Goal: Check status: Check status

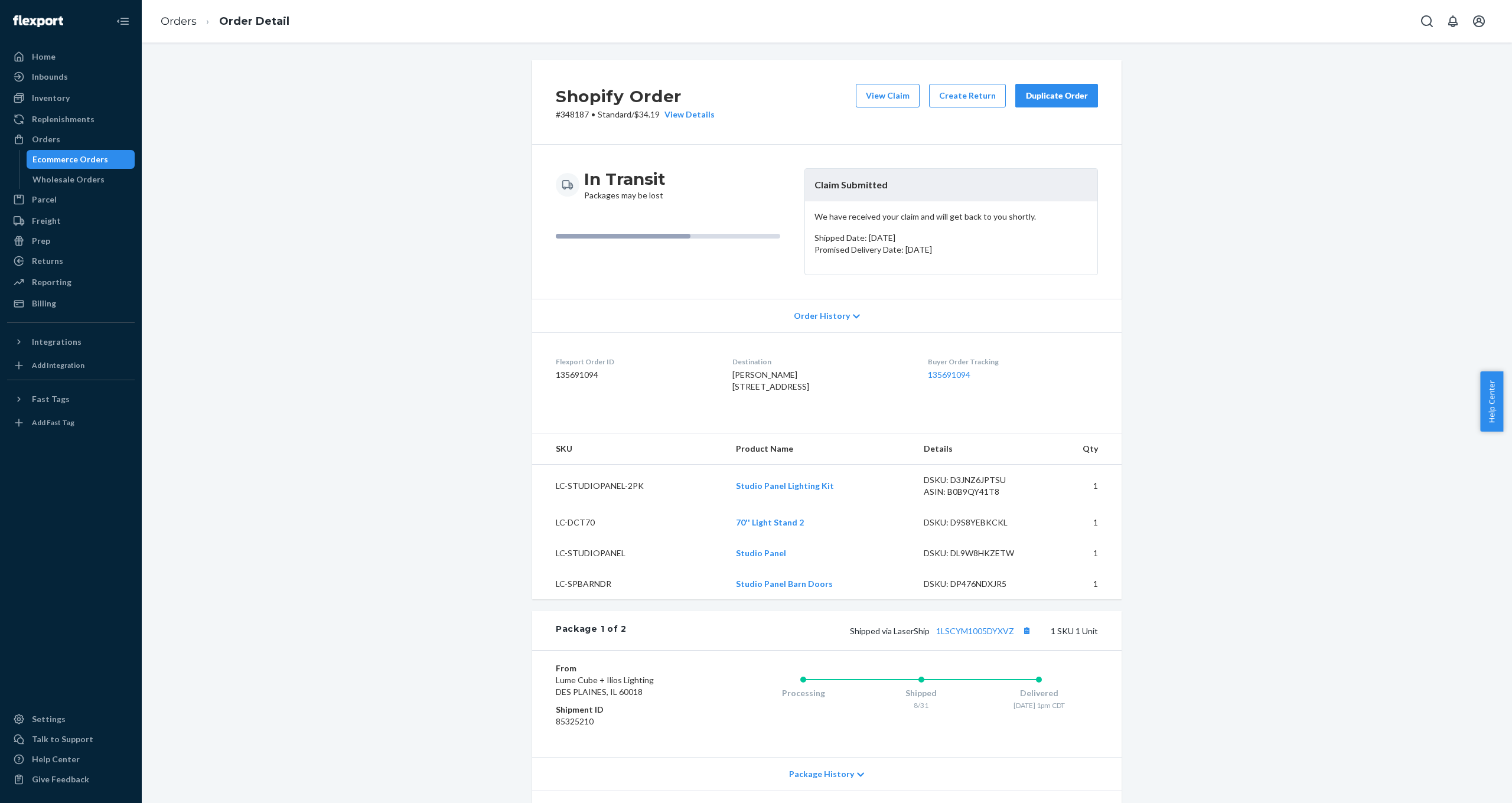
click at [81, 152] on div "Ecommerce Orders" at bounding box center [81, 159] width 106 height 17
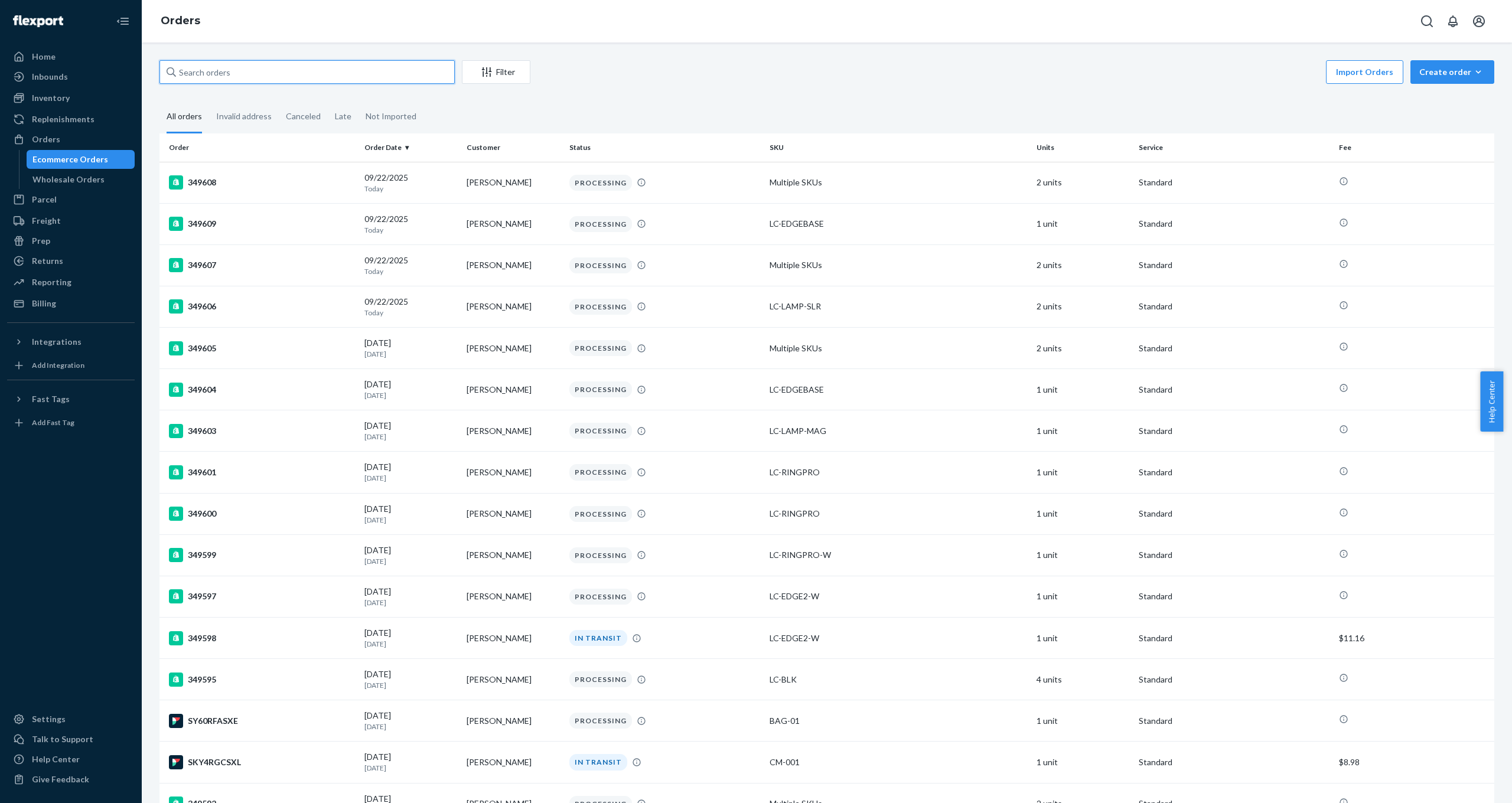
click at [222, 72] on input "text" at bounding box center [307, 71] width 296 height 23
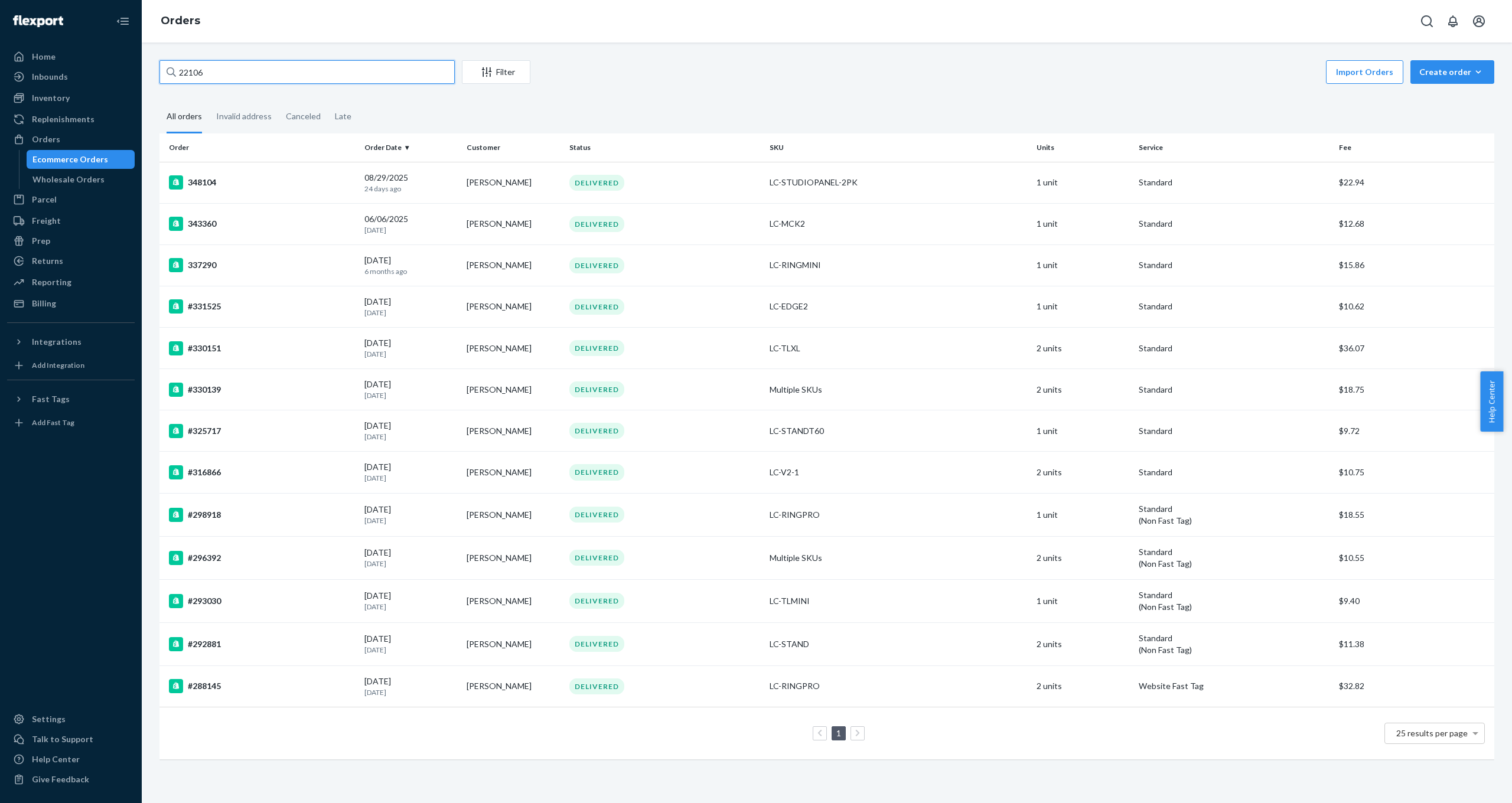
drag, startPoint x: 252, startPoint y: 70, endPoint x: 130, endPoint y: 66, distance: 122.1
click at [130, 66] on div "Home Inbounds Shipping Plans Problems Inventory Products Replenishments Orders …" at bounding box center [756, 402] width 1512 height 803
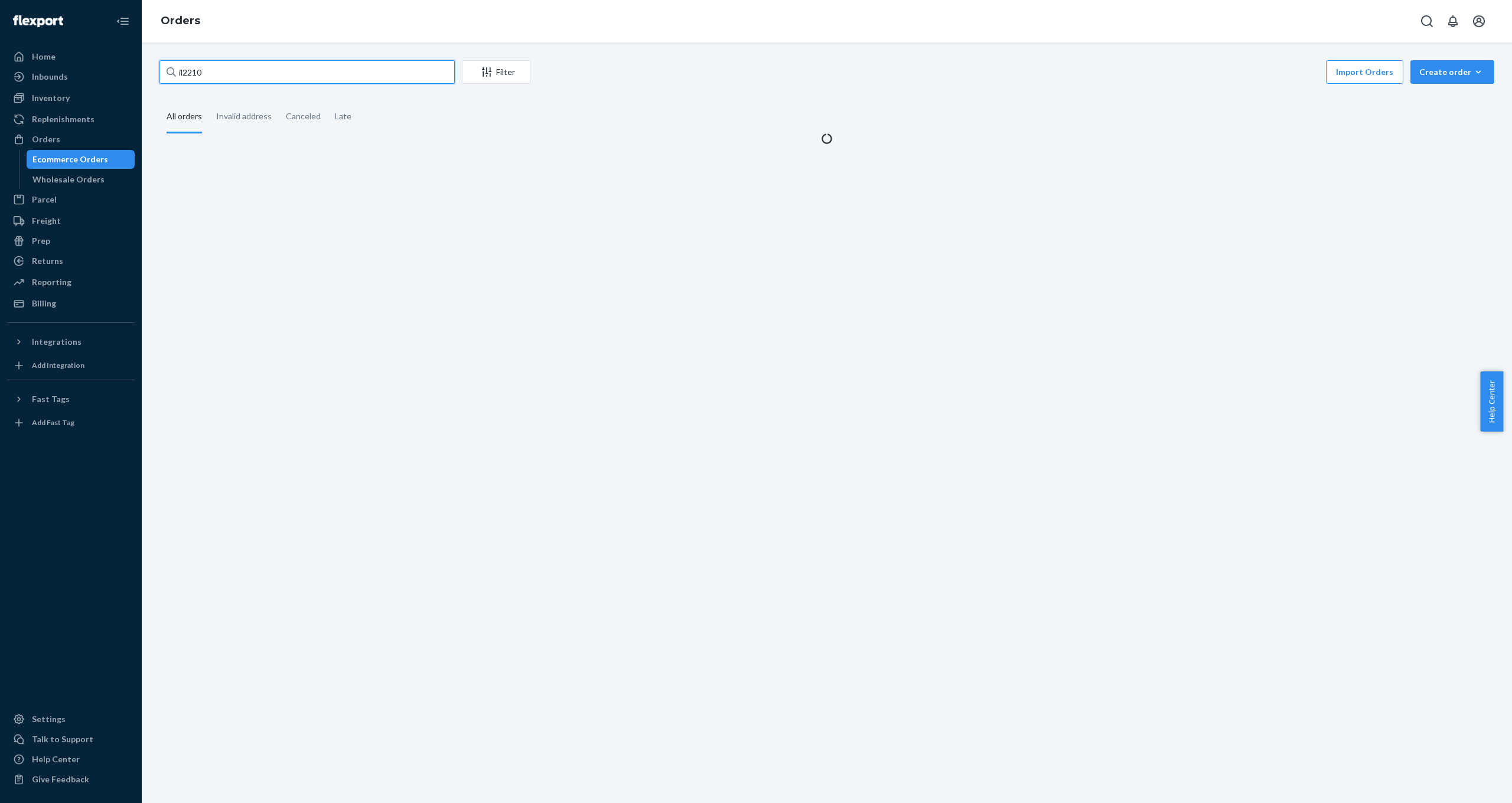
type input "il22106"
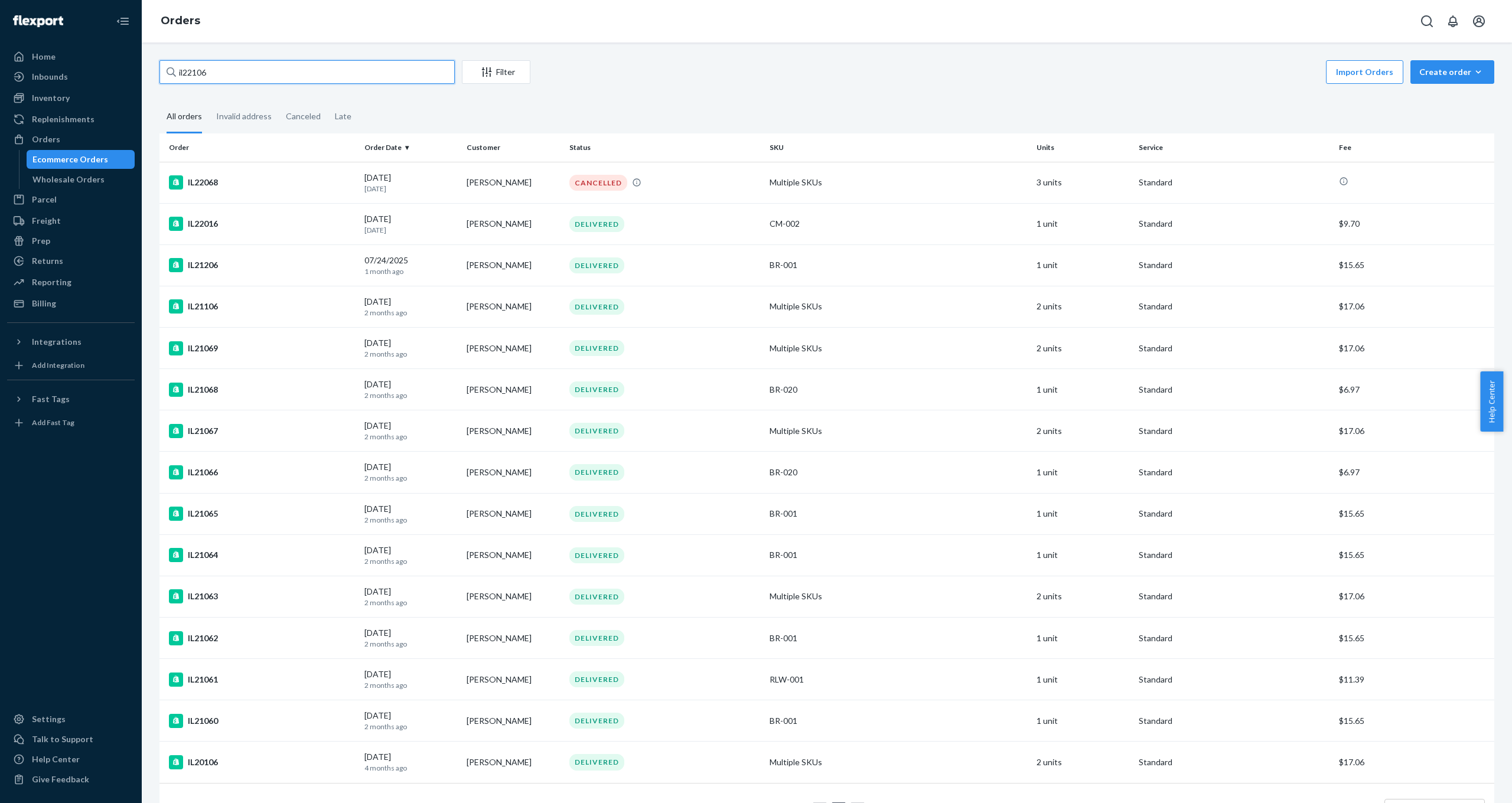
drag, startPoint x: 228, startPoint y: 74, endPoint x: 155, endPoint y: 75, distance: 73.0
click at [155, 75] on div "il22106 Filter Import Orders Create order Ecommerce order Removal order All ord…" at bounding box center [826, 453] width 1352 height 787
type input "s"
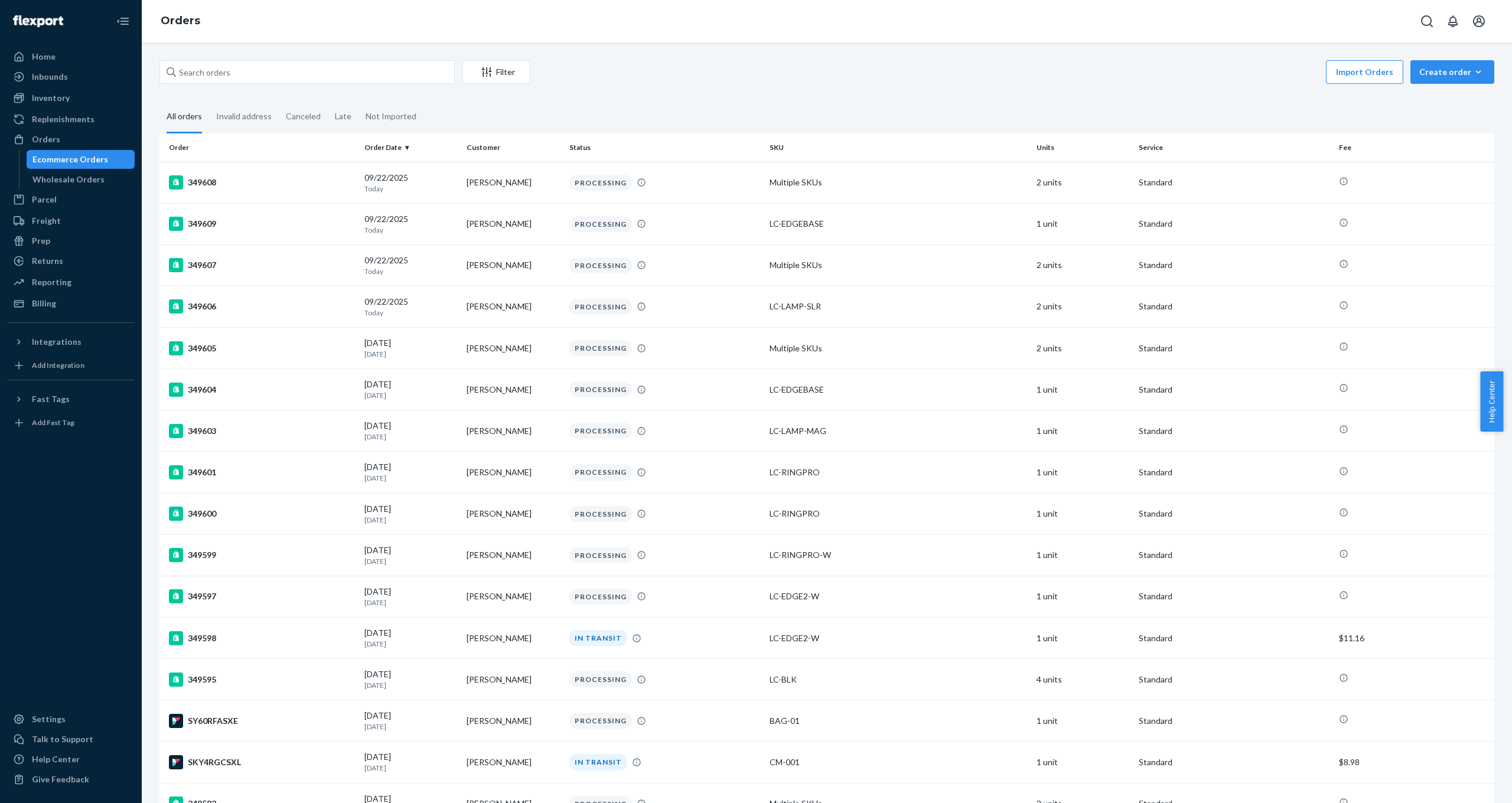
click at [620, 114] on fieldset "All orders Invalid address Canceled Late Not Imported" at bounding box center [827, 117] width 1335 height 33
click at [262, 72] on input "text" at bounding box center [307, 71] width 296 height 23
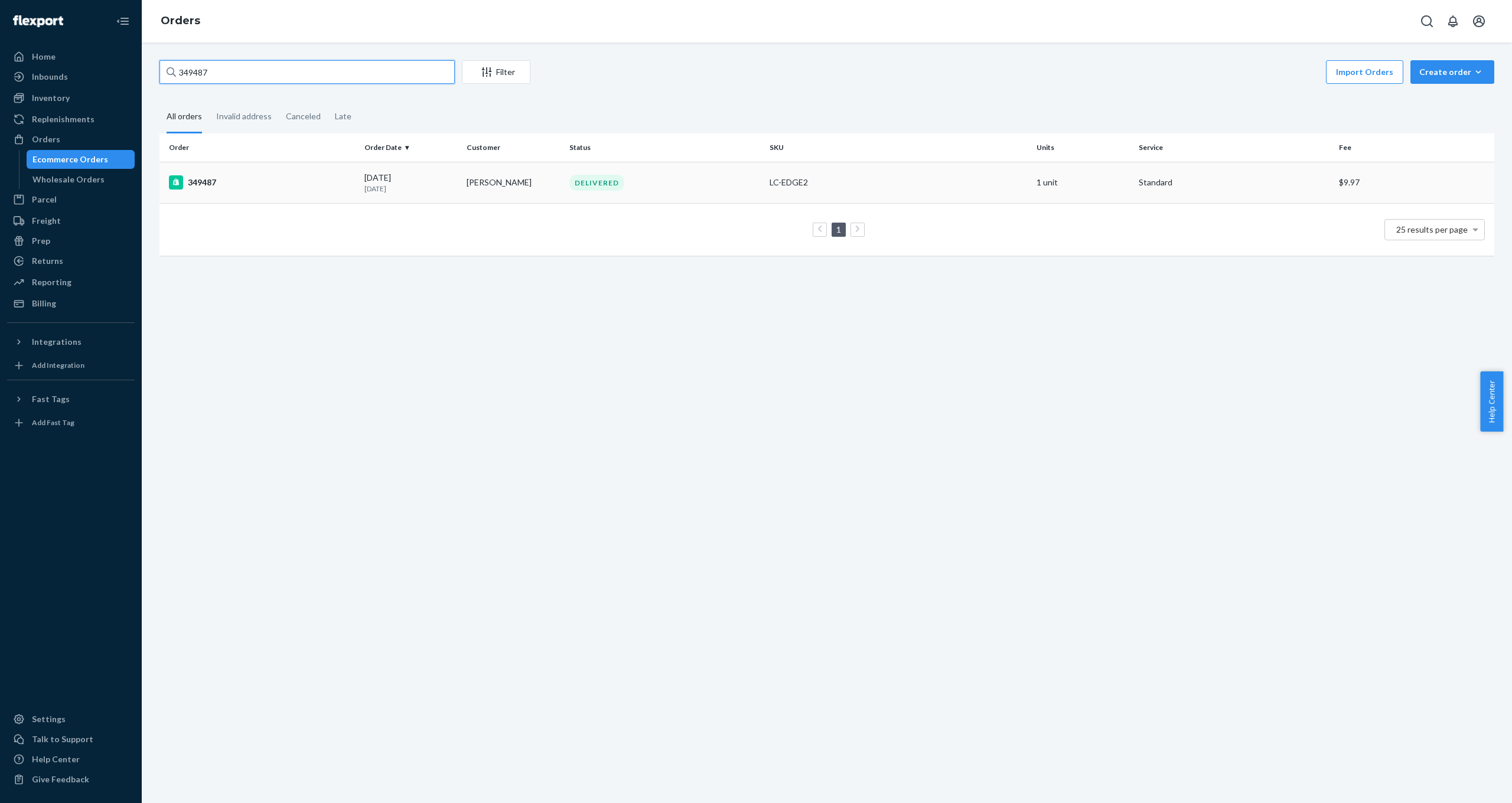
type input "349487"
click at [204, 181] on div "349487" at bounding box center [262, 182] width 186 height 14
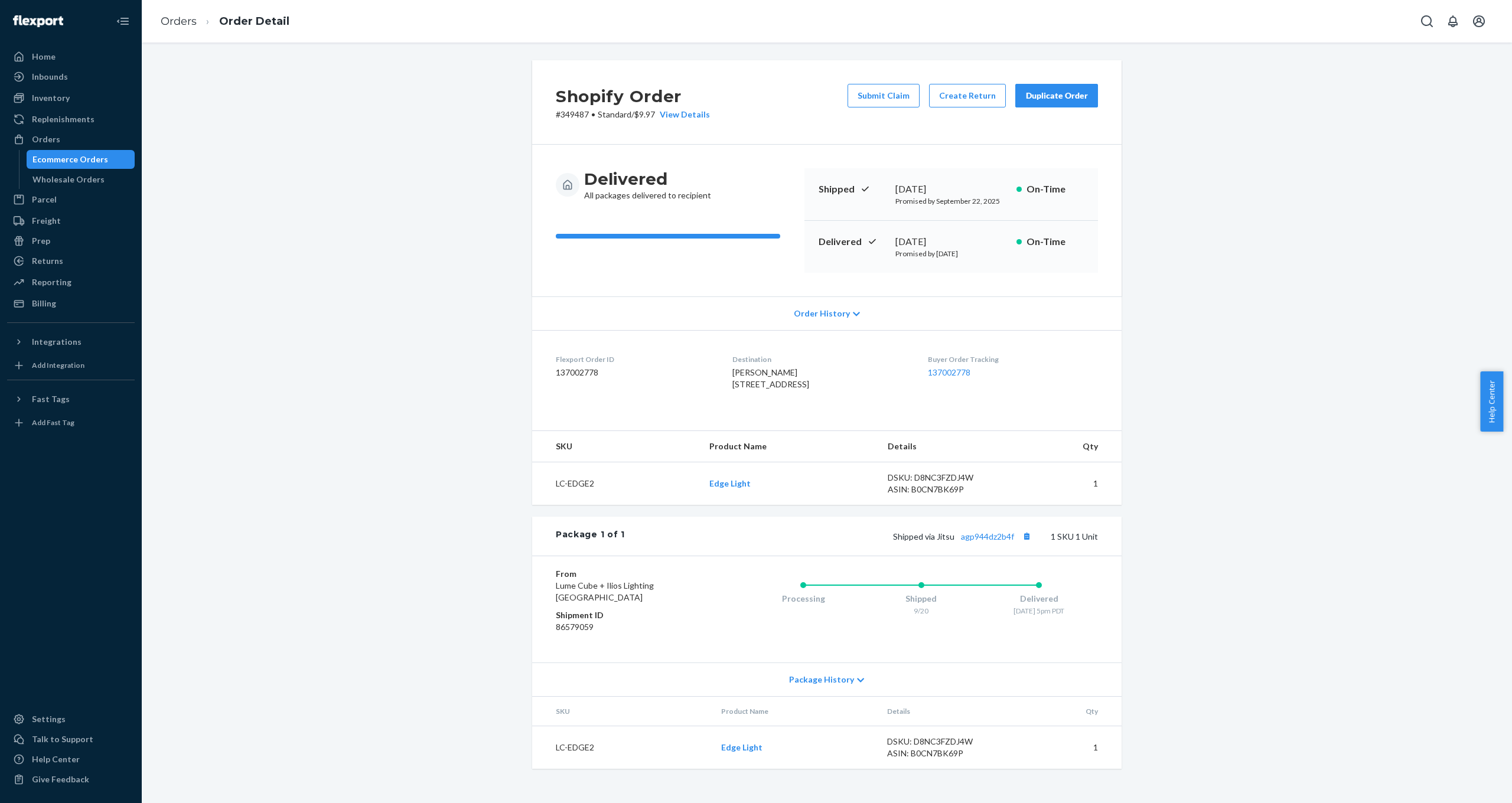
click at [104, 159] on div "Ecommerce Orders" at bounding box center [81, 159] width 106 height 17
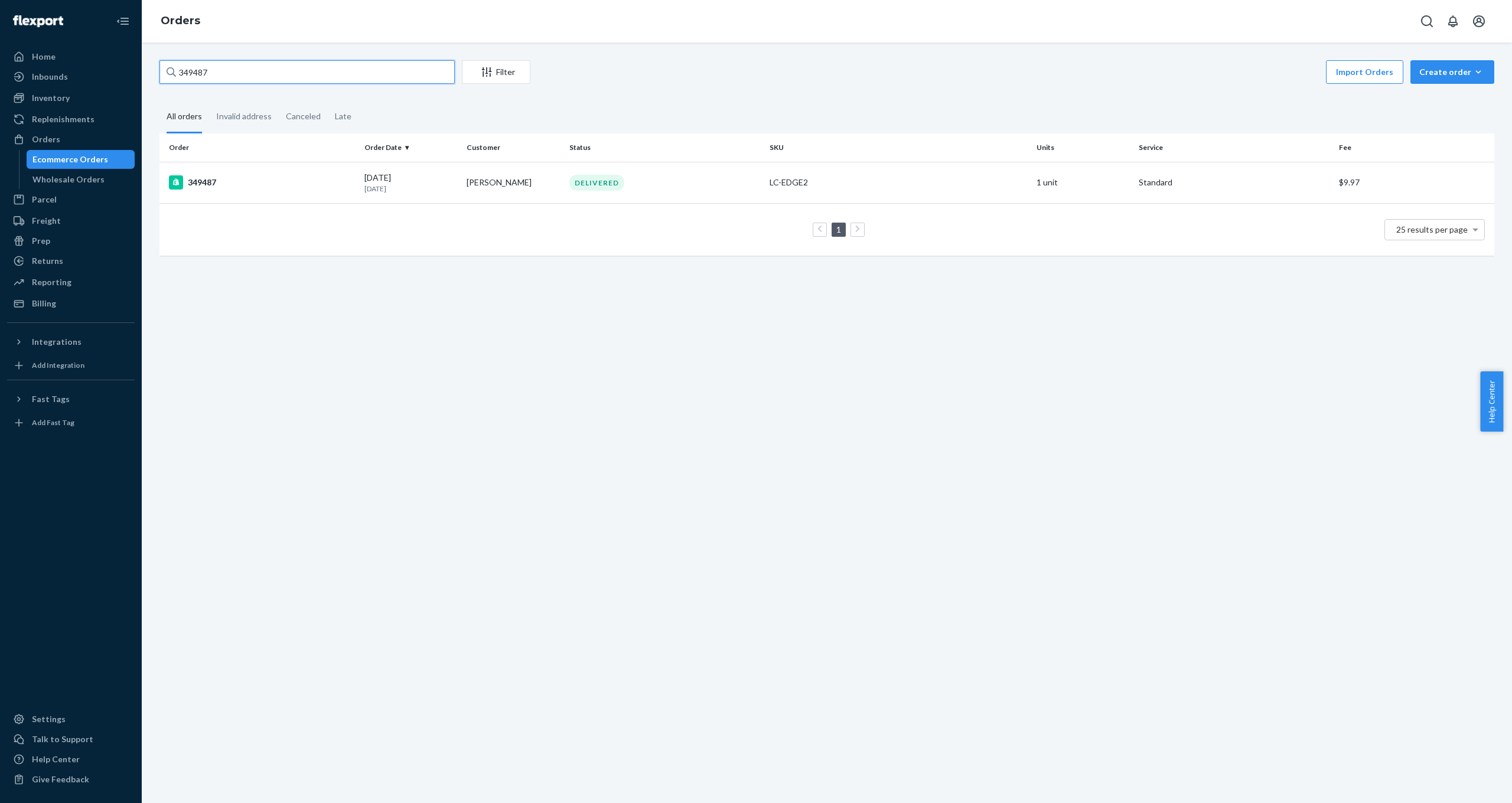
click at [248, 70] on input "349487" at bounding box center [307, 71] width 296 height 23
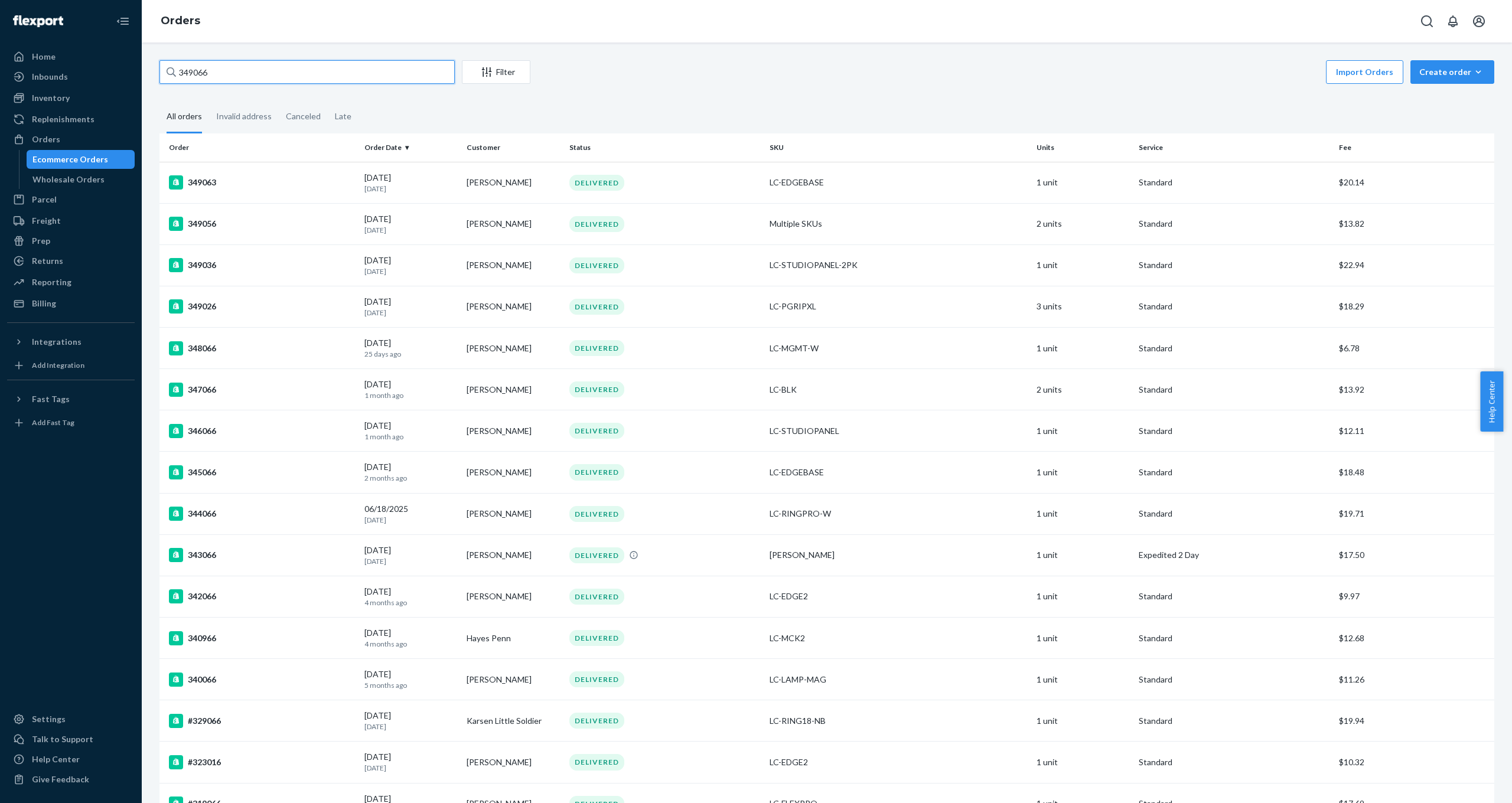
click at [236, 64] on input "349066" at bounding box center [307, 71] width 296 height 23
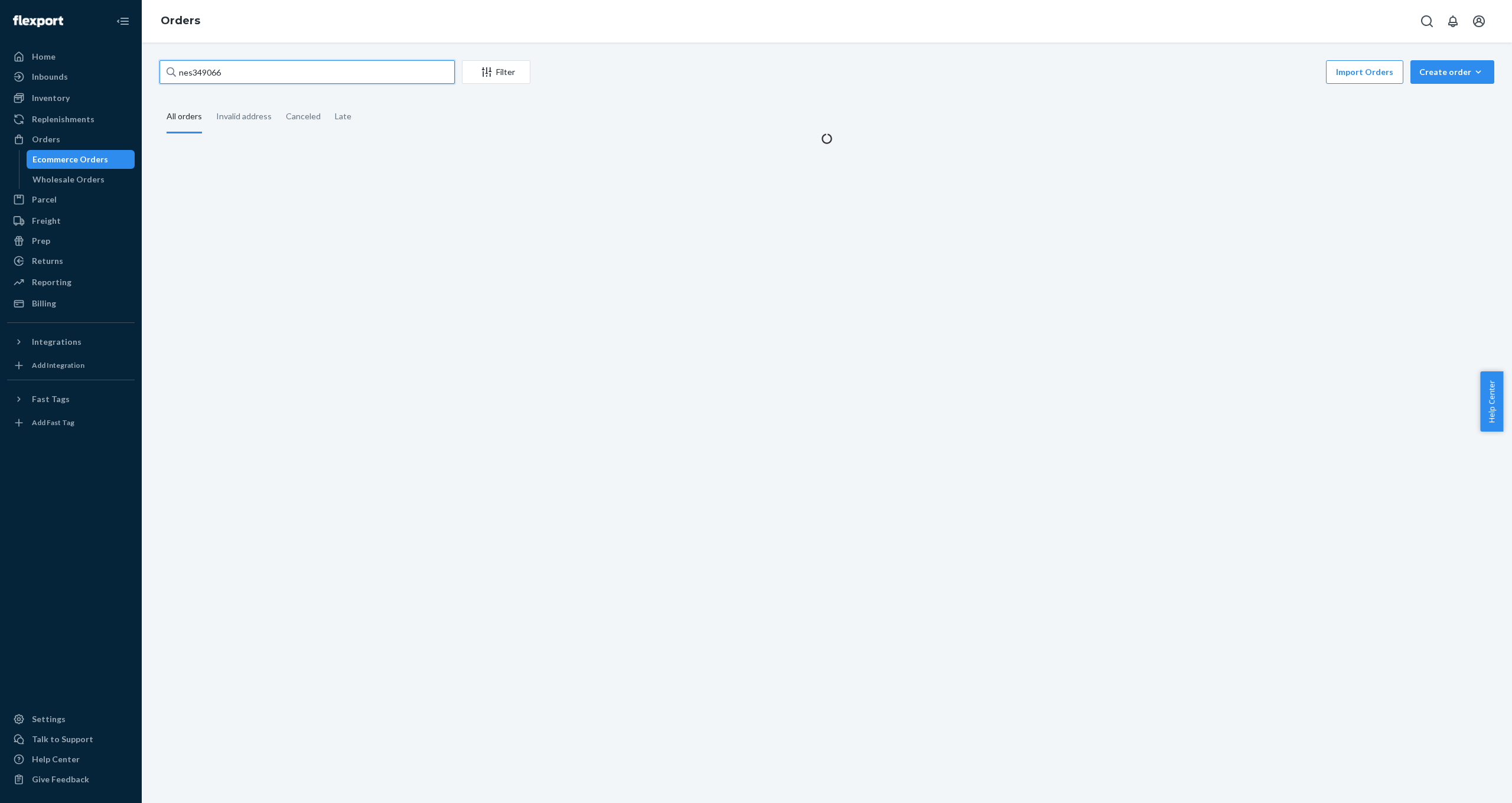
type input "nes 349066"
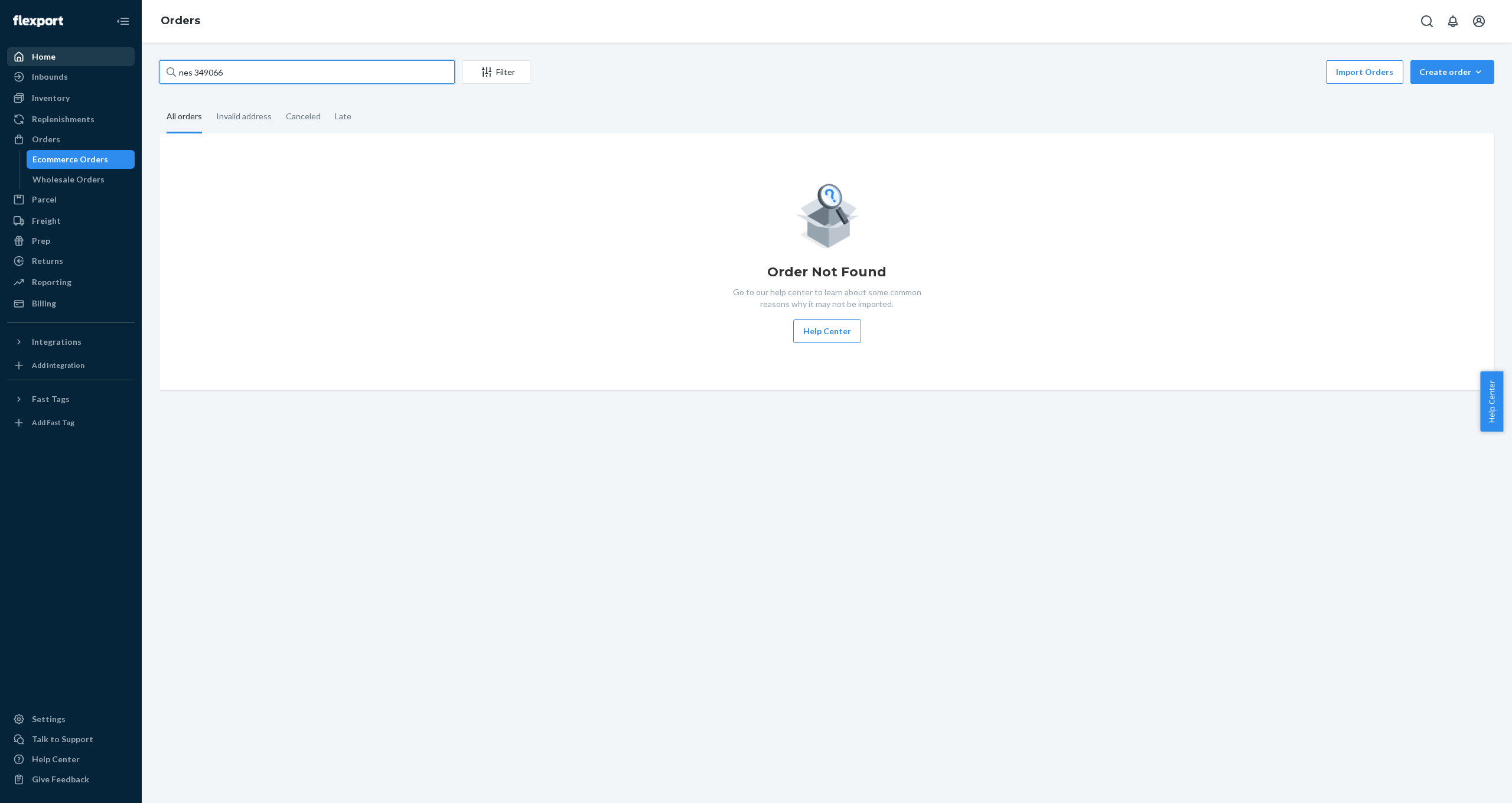
drag, startPoint x: 228, startPoint y: 70, endPoint x: 118, endPoint y: 65, distance: 110.1
click at [118, 65] on div "Home Inbounds Shipping Plans Problems Inventory Products Replenishments Orders …" at bounding box center [756, 402] width 1512 height 803
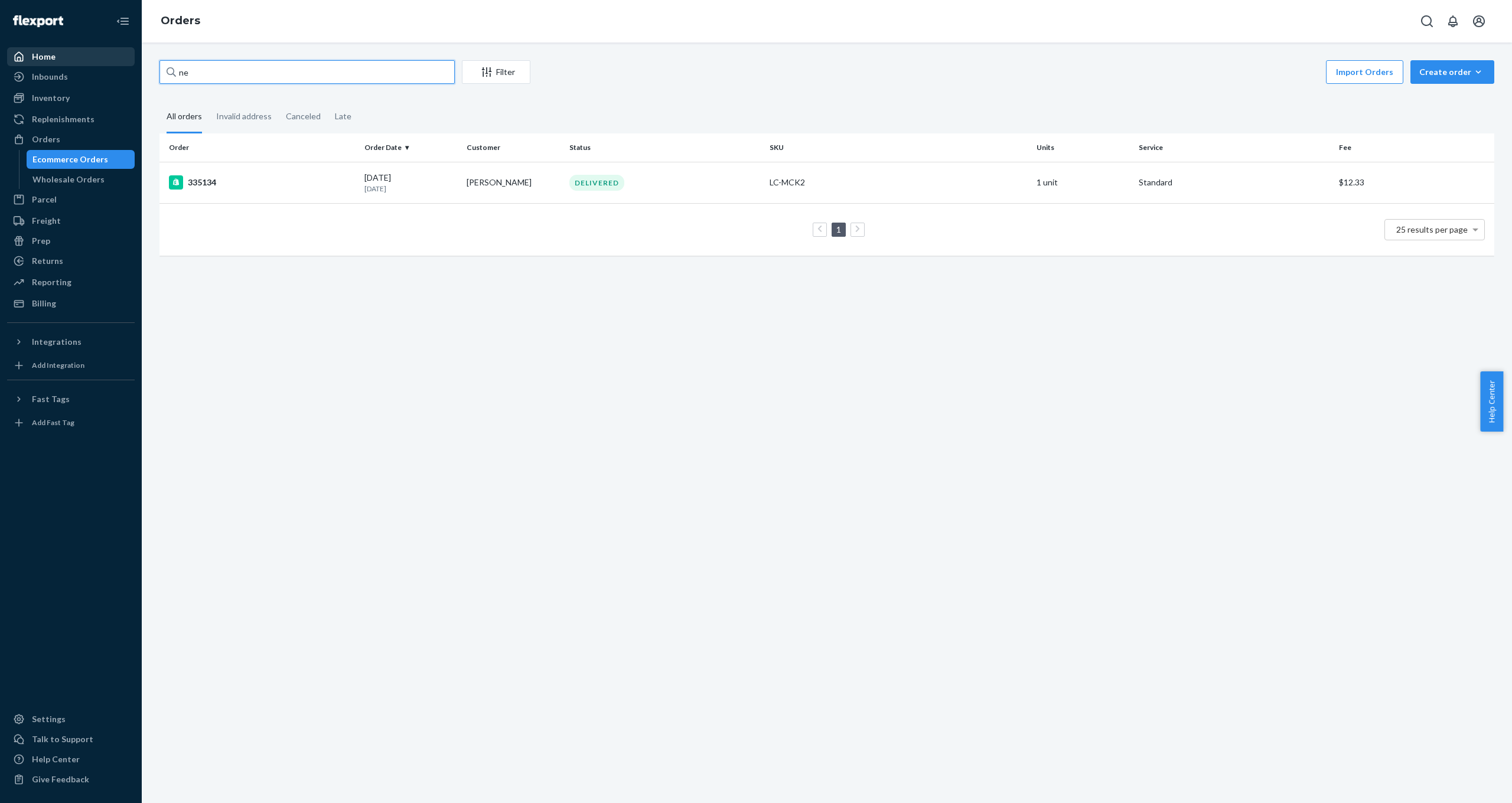
type input "n"
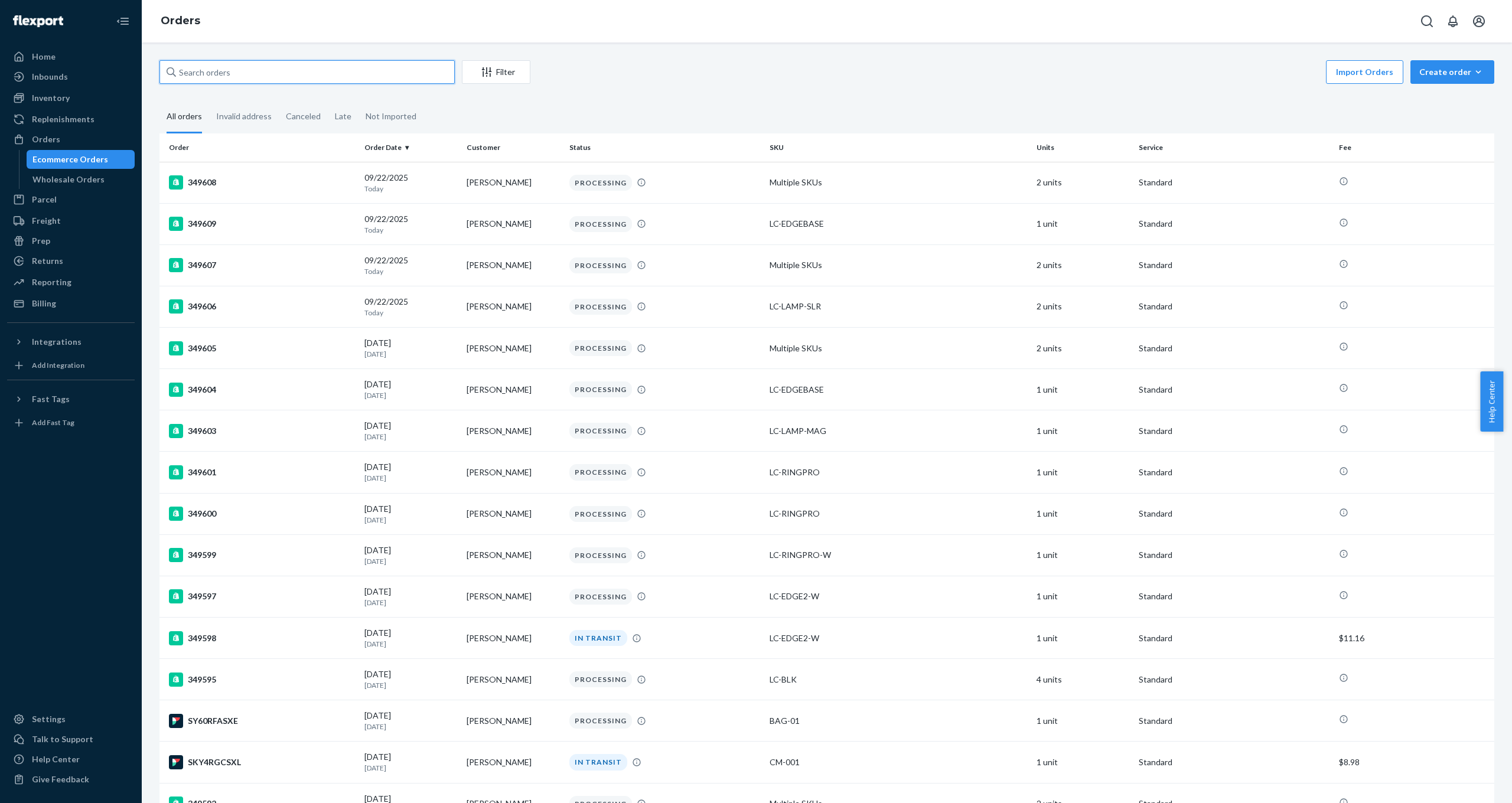
click at [264, 75] on input "text" at bounding box center [307, 71] width 296 height 23
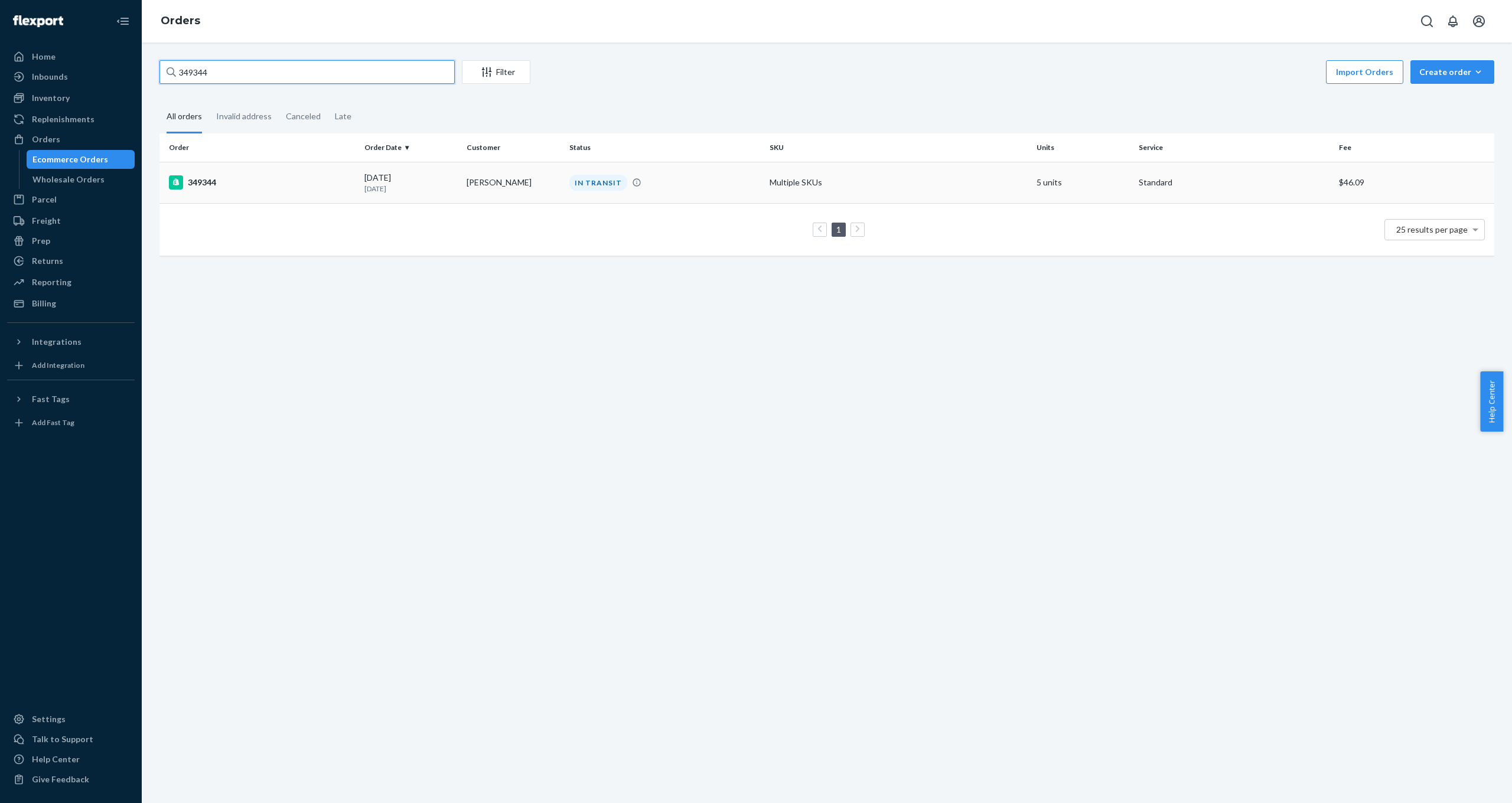
type input "349344"
click at [212, 189] on div "349344" at bounding box center [262, 182] width 186 height 14
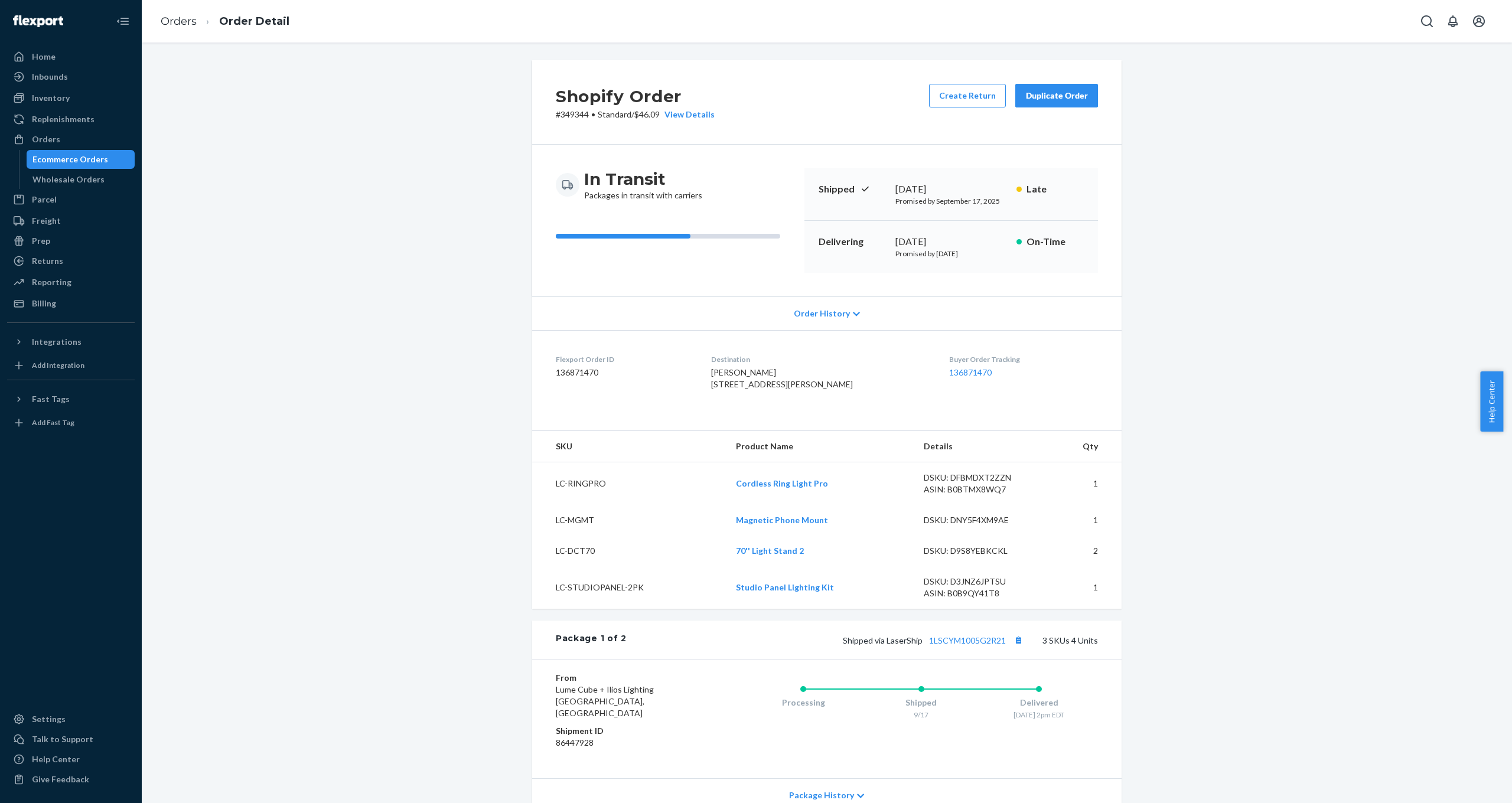
scroll to position [432, 0]
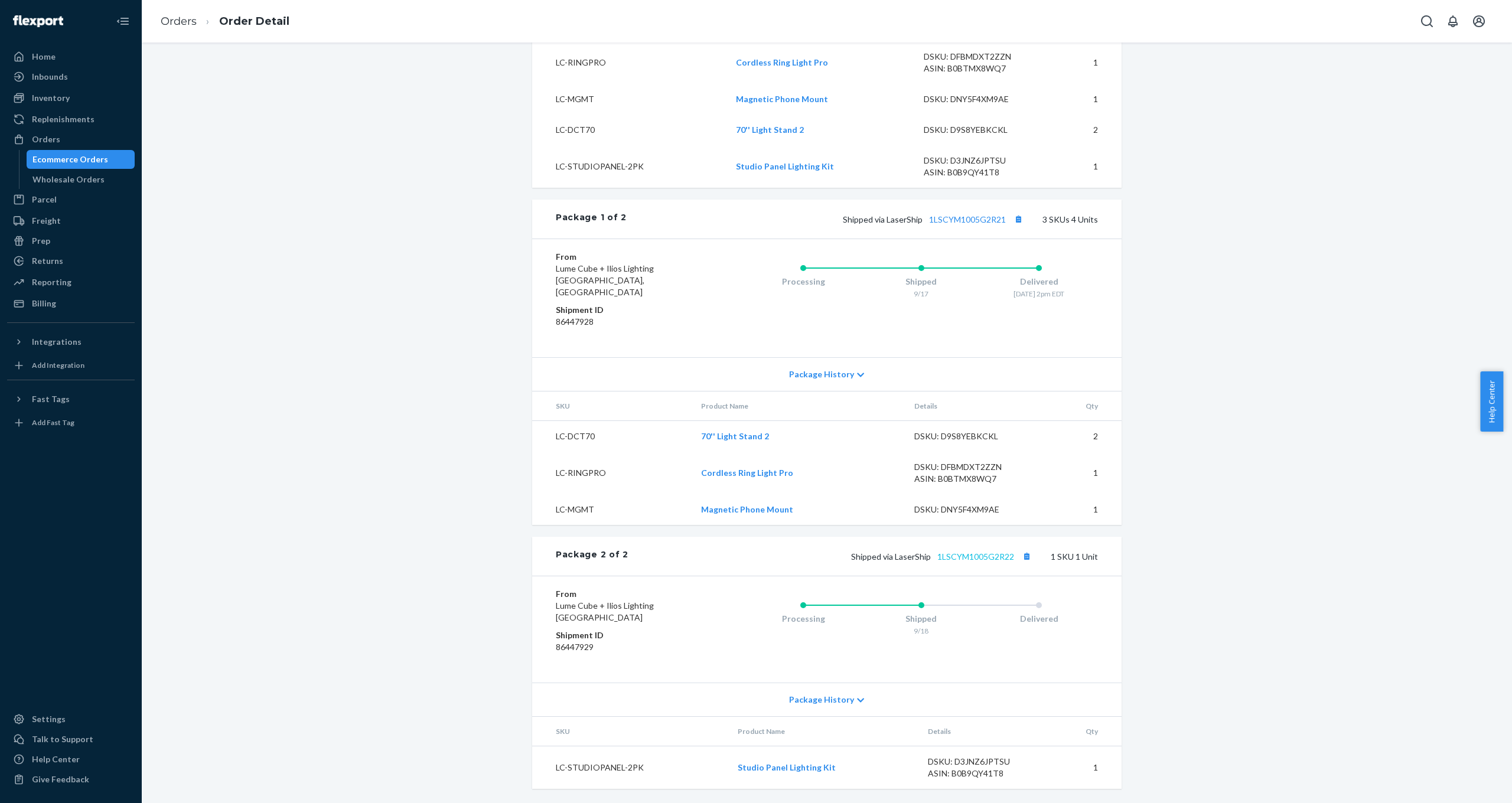
click at [973, 556] on link "1LSCYM1005G2R22" at bounding box center [975, 556] width 77 height 10
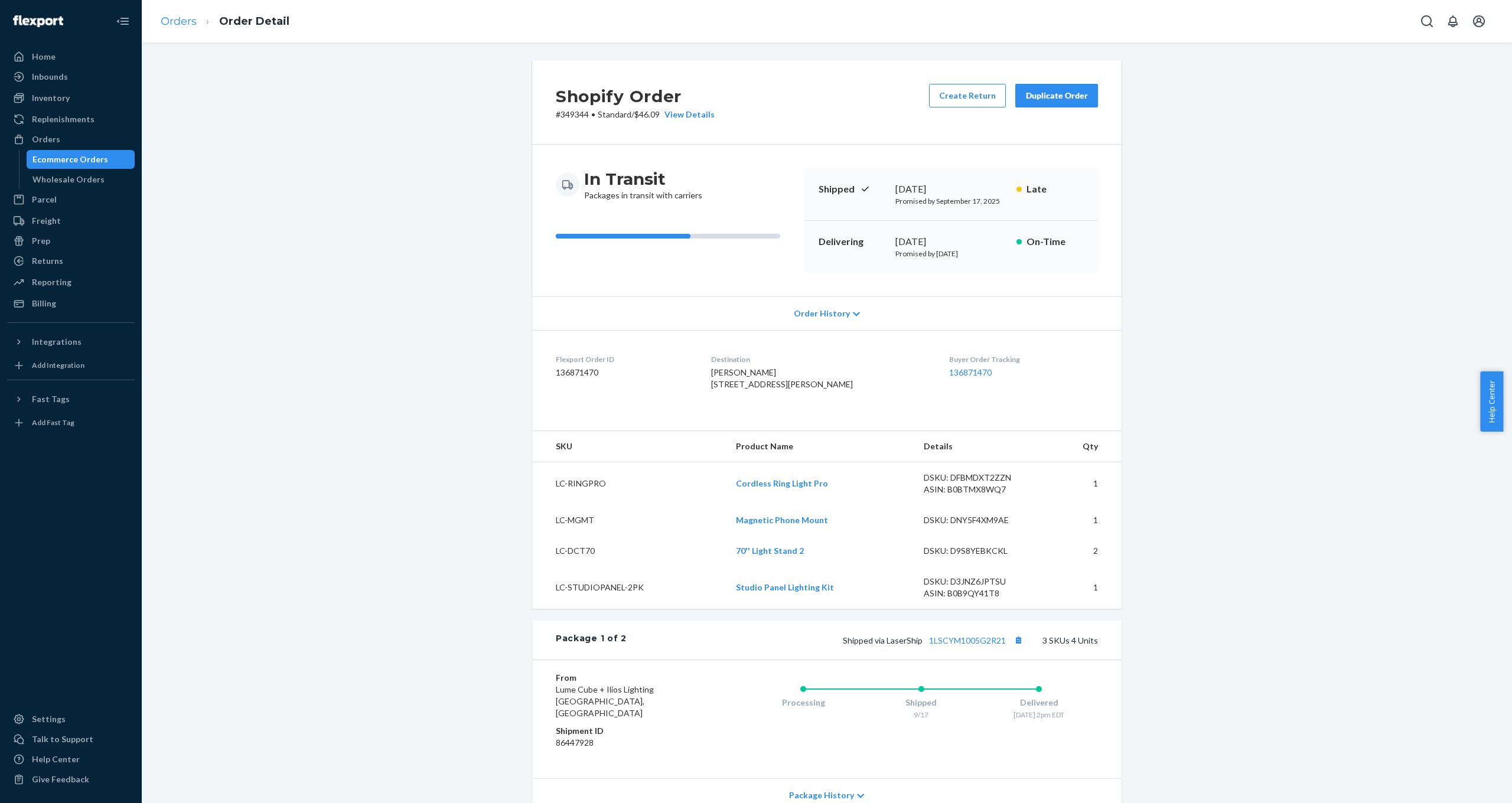
click at [188, 20] on link "Orders" at bounding box center [178, 22] width 36 height 13
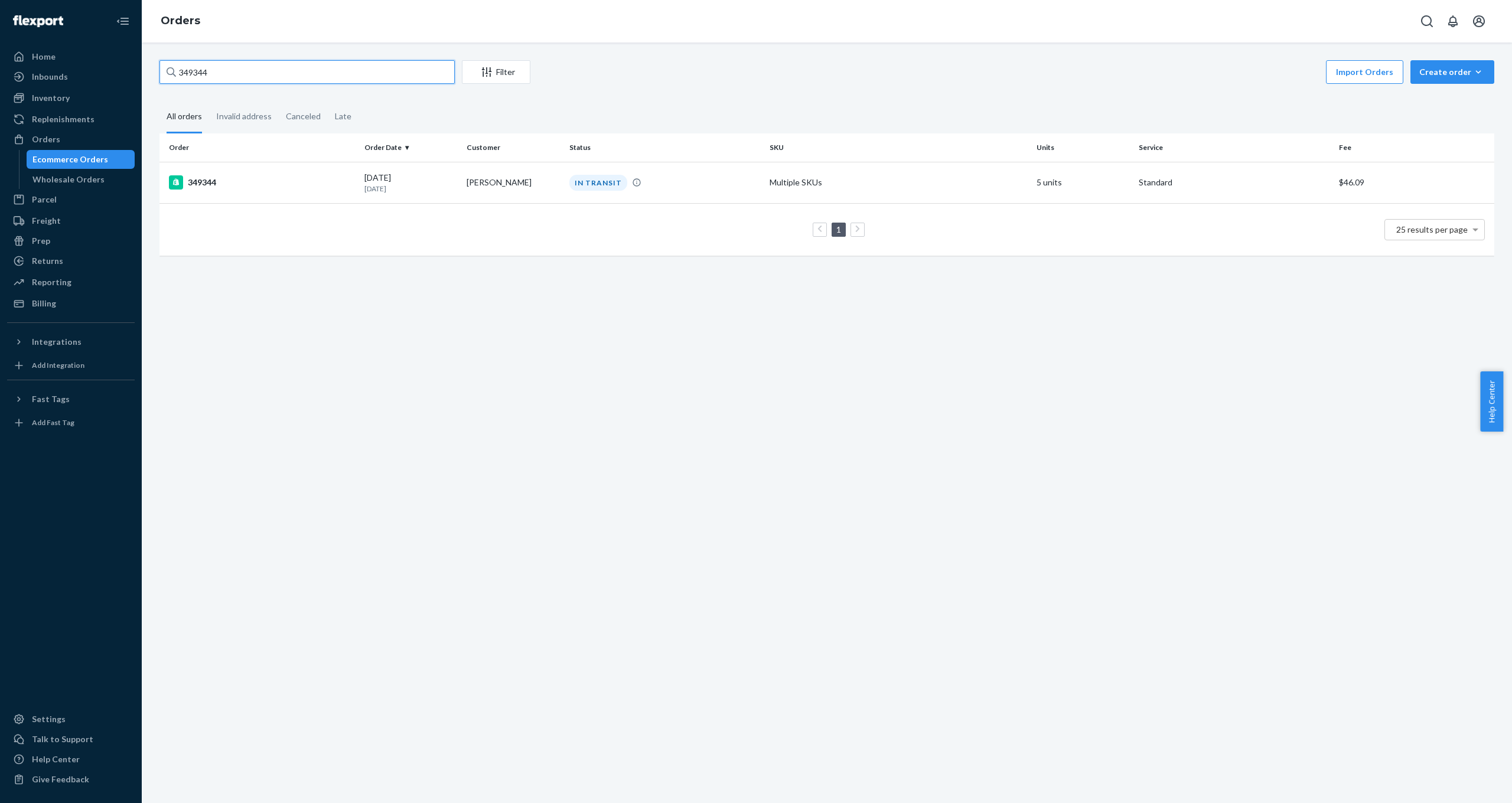
click at [298, 66] on input "349344" at bounding box center [307, 71] width 296 height 23
drag, startPoint x: 299, startPoint y: 66, endPoint x: 159, endPoint y: 68, distance: 140.0
click at [159, 68] on div "349344 Filter Import Orders Create order Ecommerce order Removal order All orde…" at bounding box center [826, 163] width 1352 height 207
drag, startPoint x: 197, startPoint y: 66, endPoint x: 222, endPoint y: 74, distance: 26.2
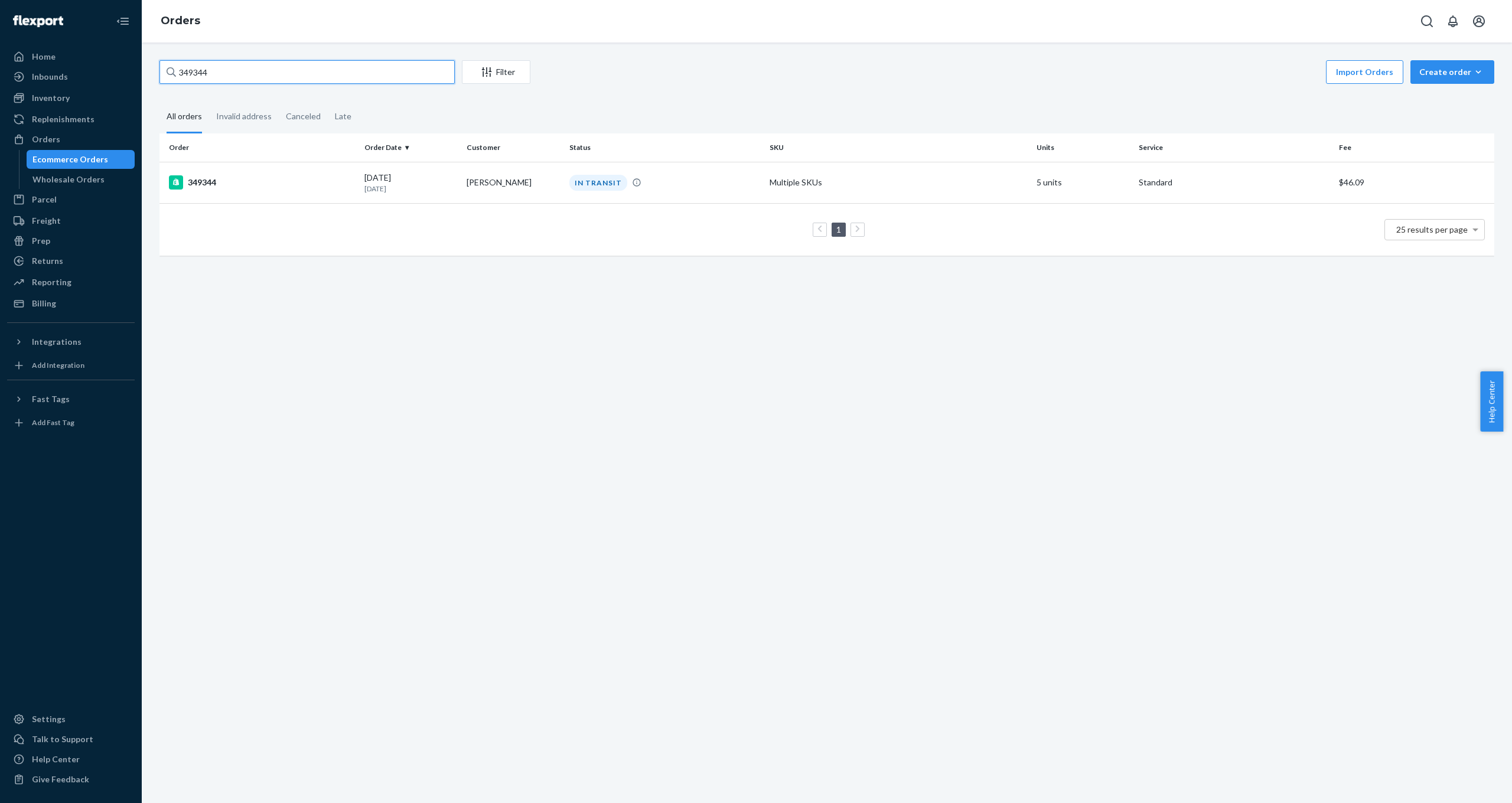
click at [197, 66] on input "349344" at bounding box center [307, 71] width 296 height 23
drag, startPoint x: 187, startPoint y: 69, endPoint x: 144, endPoint y: 67, distance: 43.0
click at [143, 68] on div "349344 Filter Import Orders Create order Ecommerce order Removal order All orde…" at bounding box center [827, 422] width 1370 height 760
type input "348671"
click at [207, 182] on div "348671" at bounding box center [262, 182] width 186 height 14
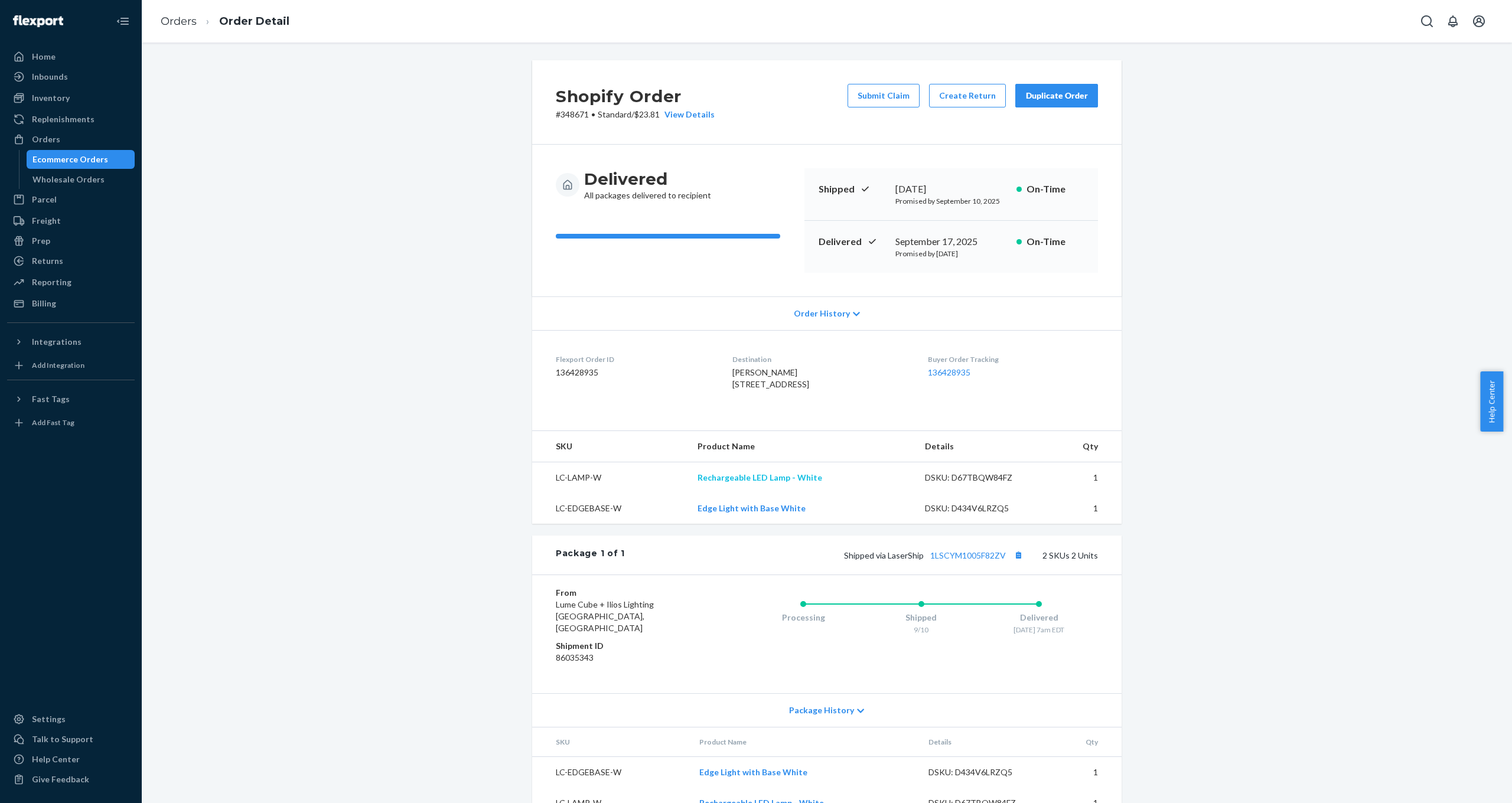
scroll to position [40, 0]
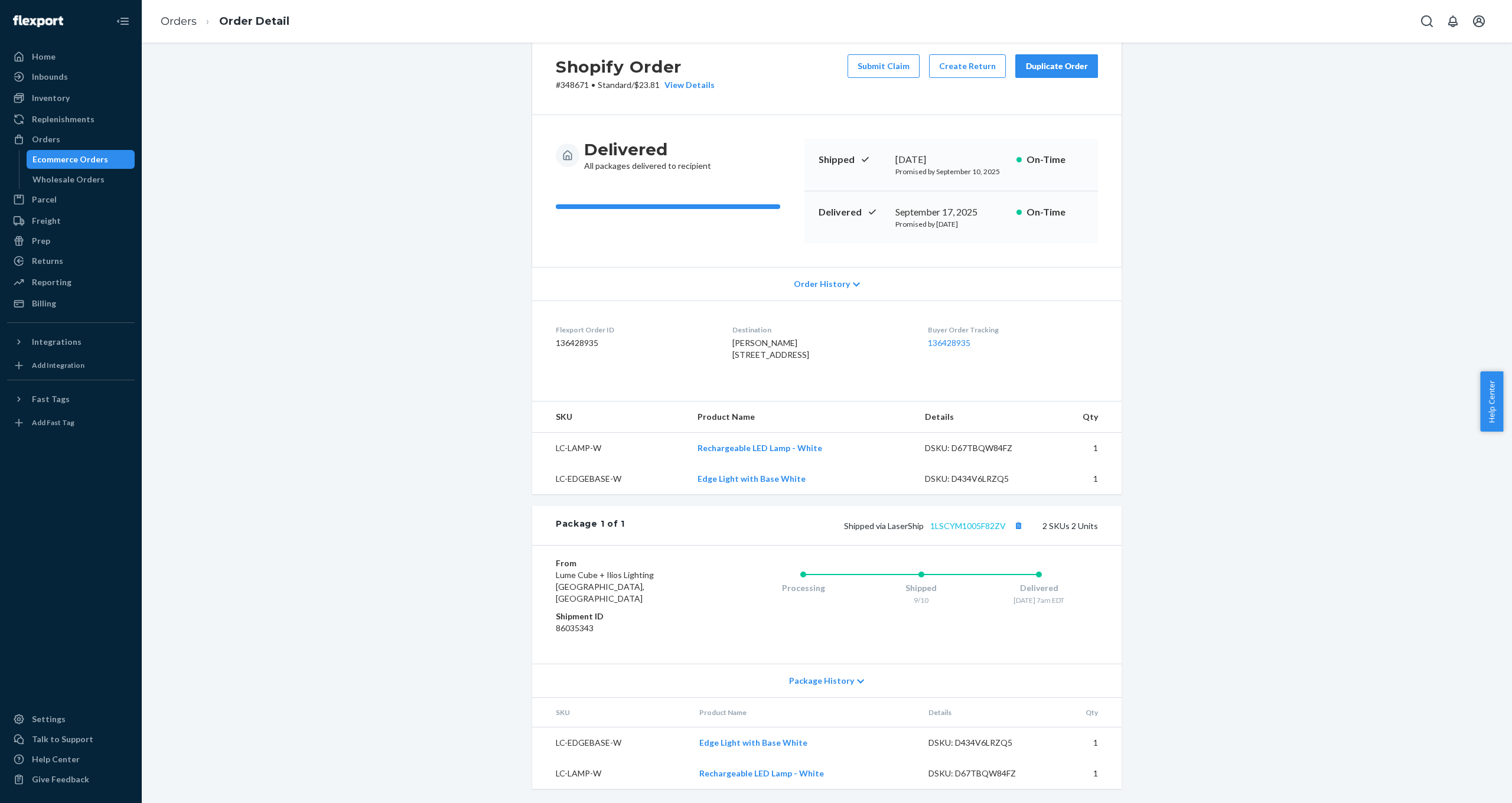
click at [966, 531] on link "1LSCYM1005F82ZV" at bounding box center [968, 525] width 76 height 10
click at [170, 19] on link "Orders" at bounding box center [178, 22] width 36 height 13
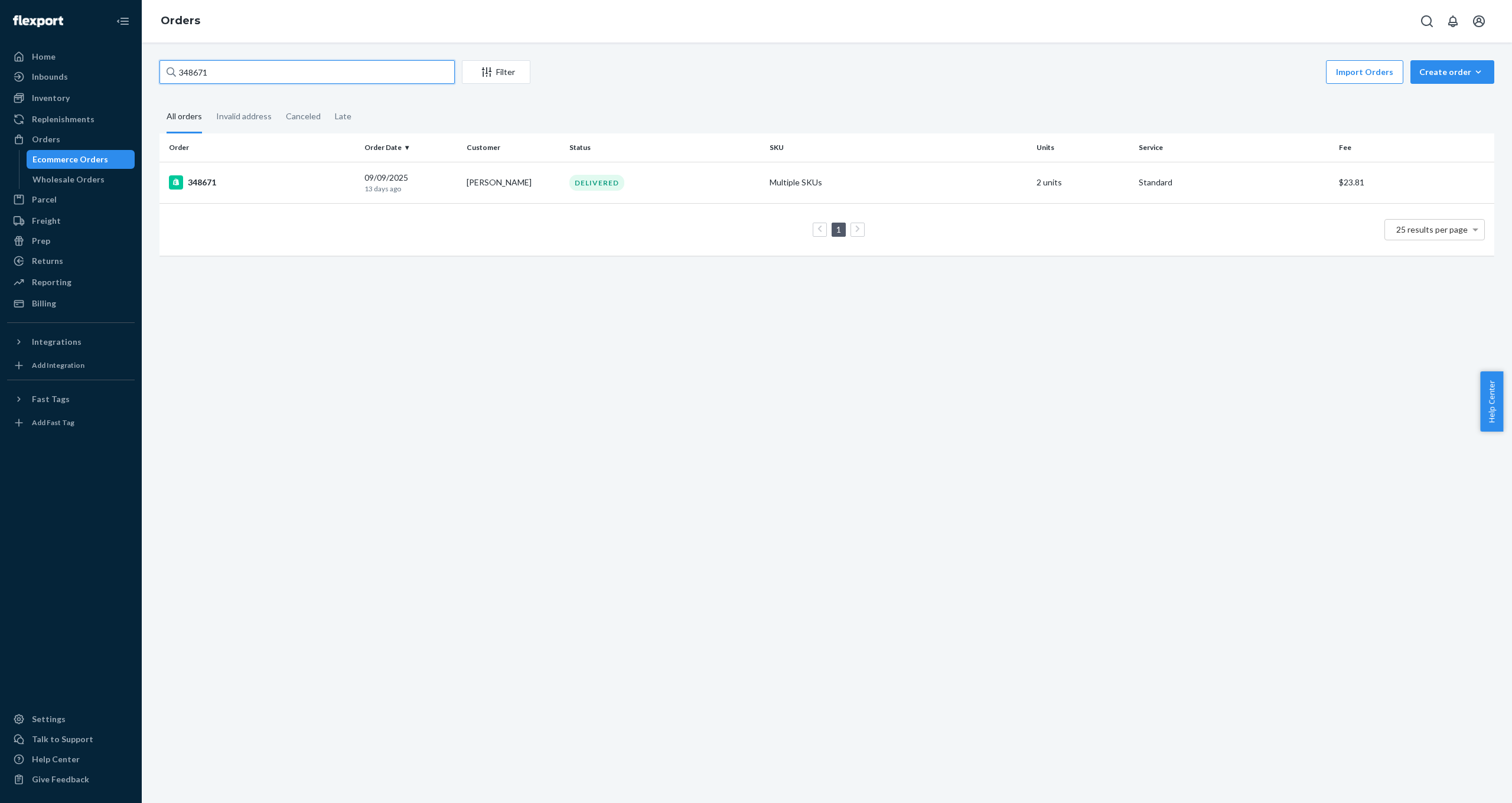
click at [239, 62] on input "348671" at bounding box center [307, 71] width 296 height 23
click at [246, 68] on input "348671" at bounding box center [307, 71] width 296 height 23
type input "349554"
click at [206, 178] on div "349554" at bounding box center [262, 182] width 186 height 14
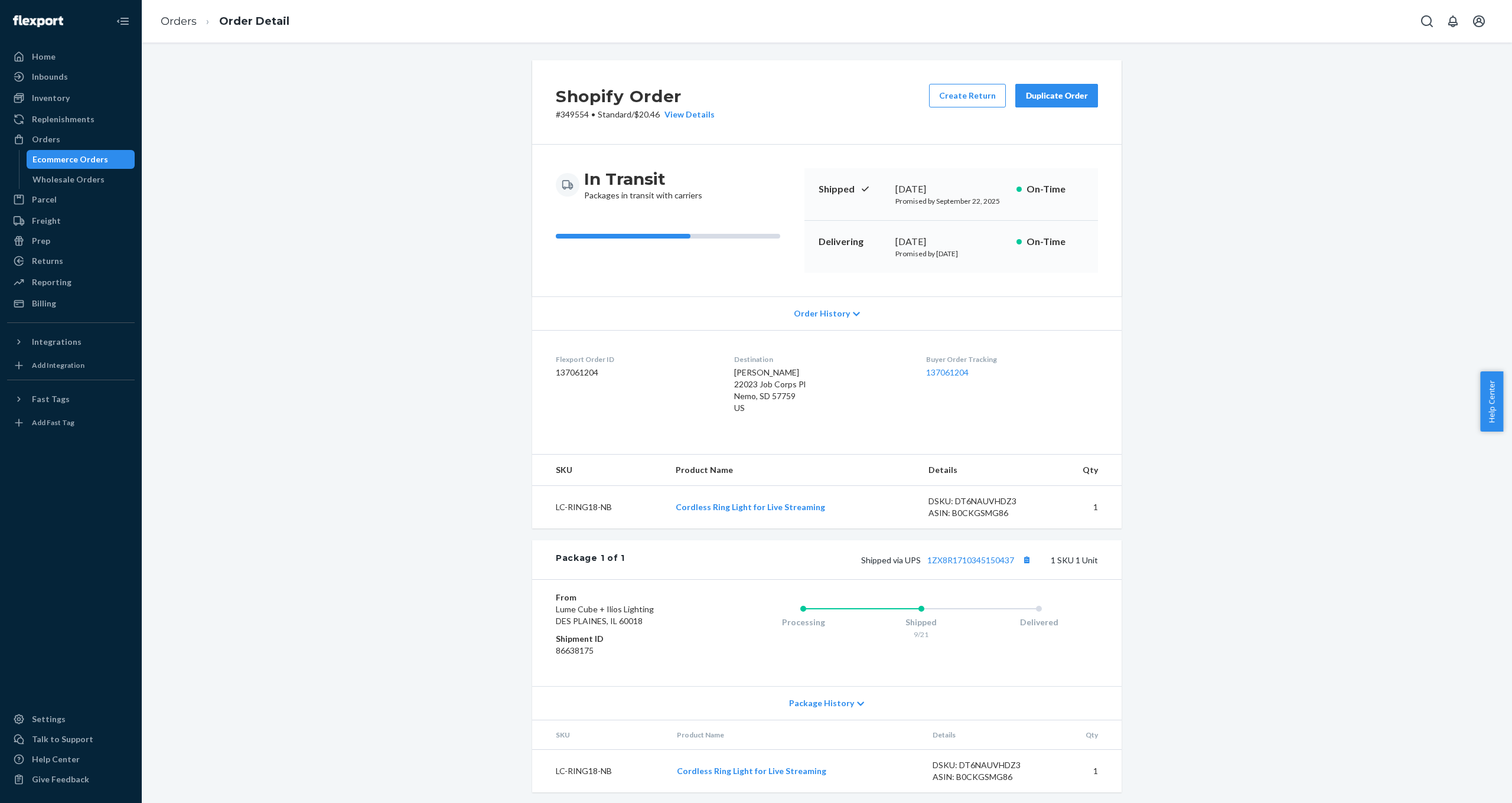
scroll to position [3, 0]
click at [991, 572] on div "Package 1 of 1 Shipped via UPS 1ZX8R1710345150437 1 SKU 1 Unit" at bounding box center [827, 557] width 589 height 39
click at [1014, 555] on span "Shipped via UPS 1ZX8R1710345150437" at bounding box center [947, 557] width 173 height 10
click at [1024, 556] on button "Copy tracking number" at bounding box center [1026, 557] width 15 height 15
click at [179, 29] on ol "Orders Order Detail" at bounding box center [224, 21] width 147 height 35
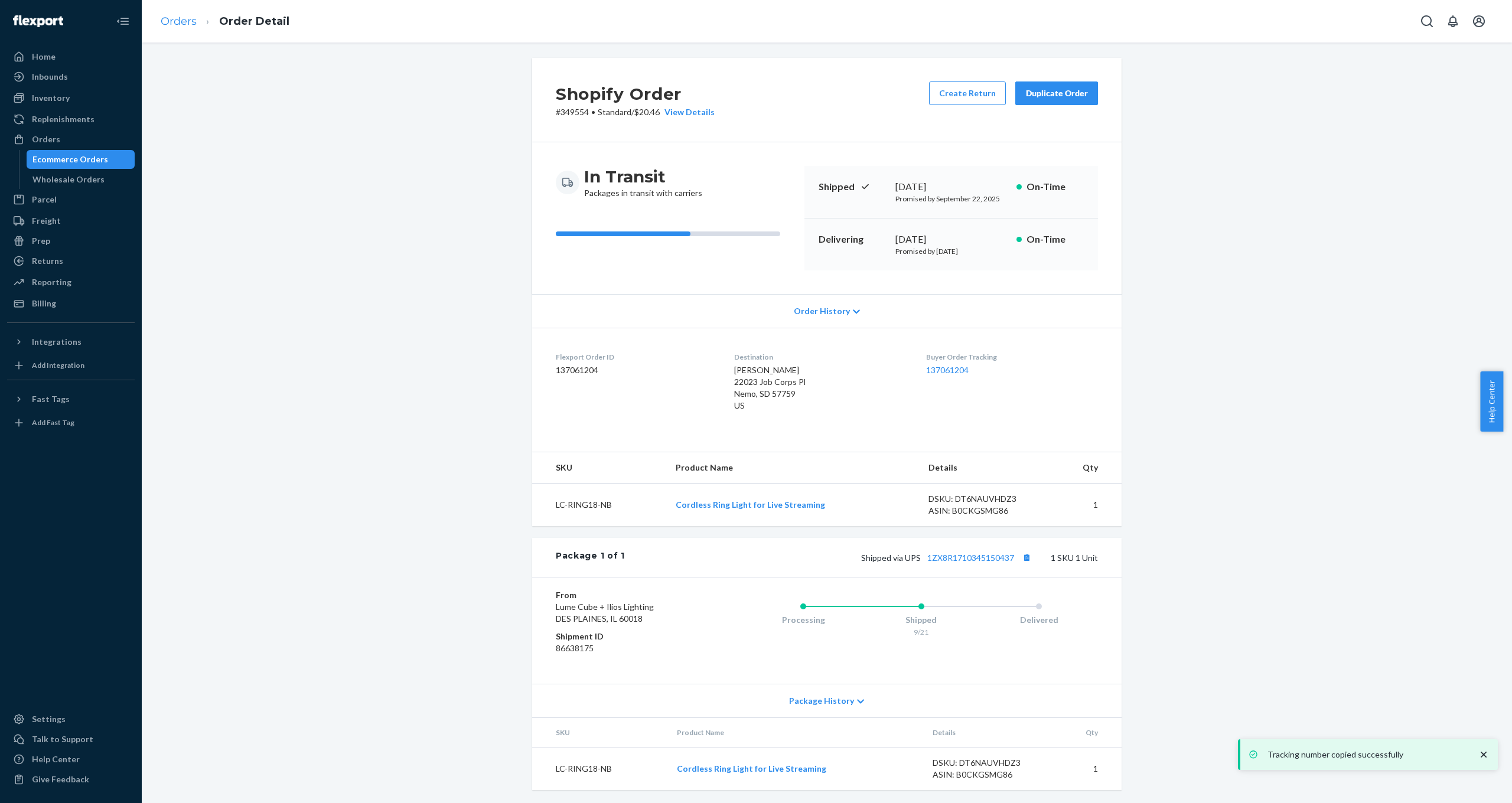
click at [180, 23] on link "Orders" at bounding box center [178, 22] width 36 height 13
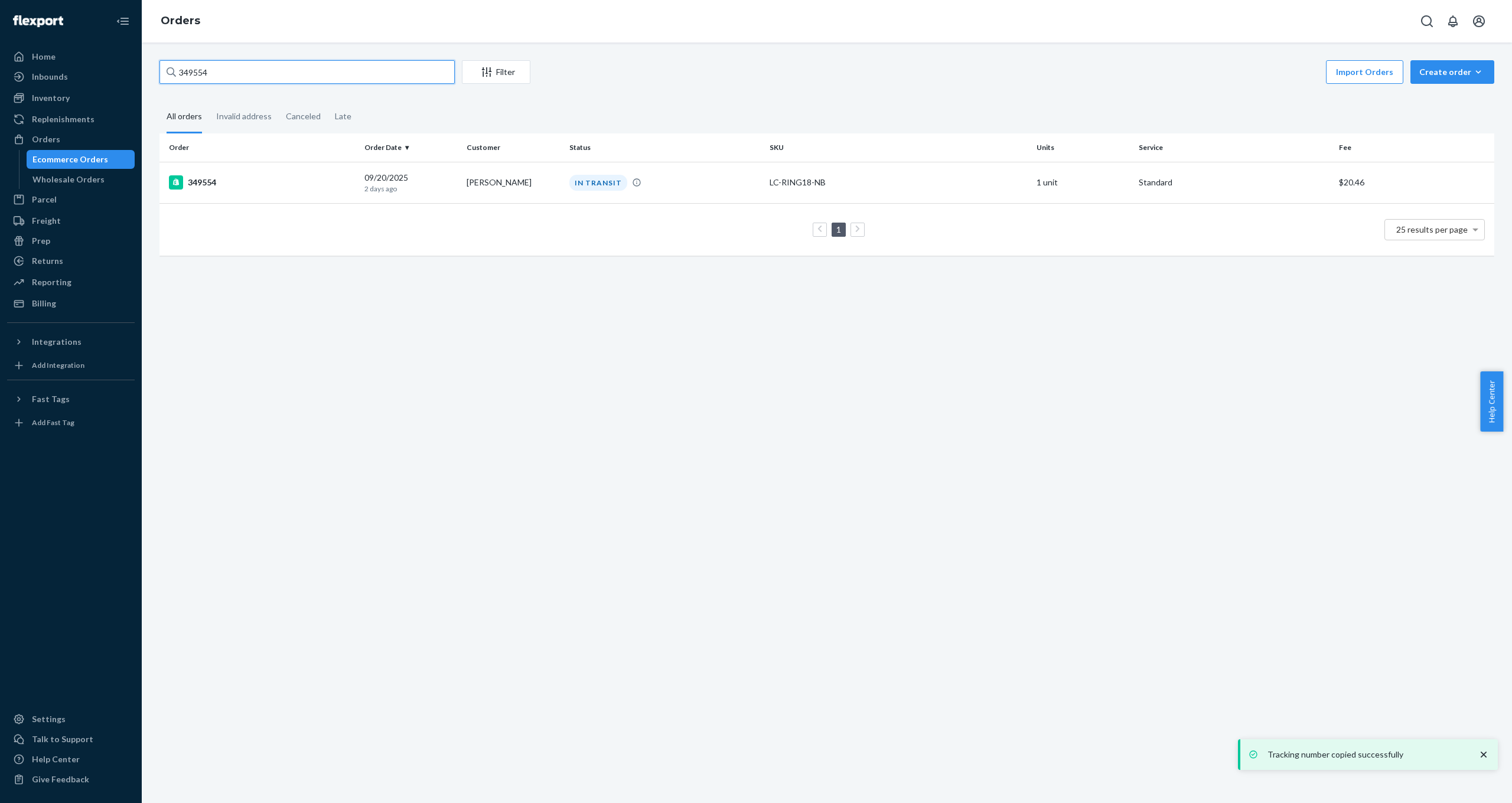
click at [278, 75] on input "349554" at bounding box center [307, 71] width 296 height 23
type input "349564"
click at [212, 187] on div "349564" at bounding box center [262, 182] width 186 height 14
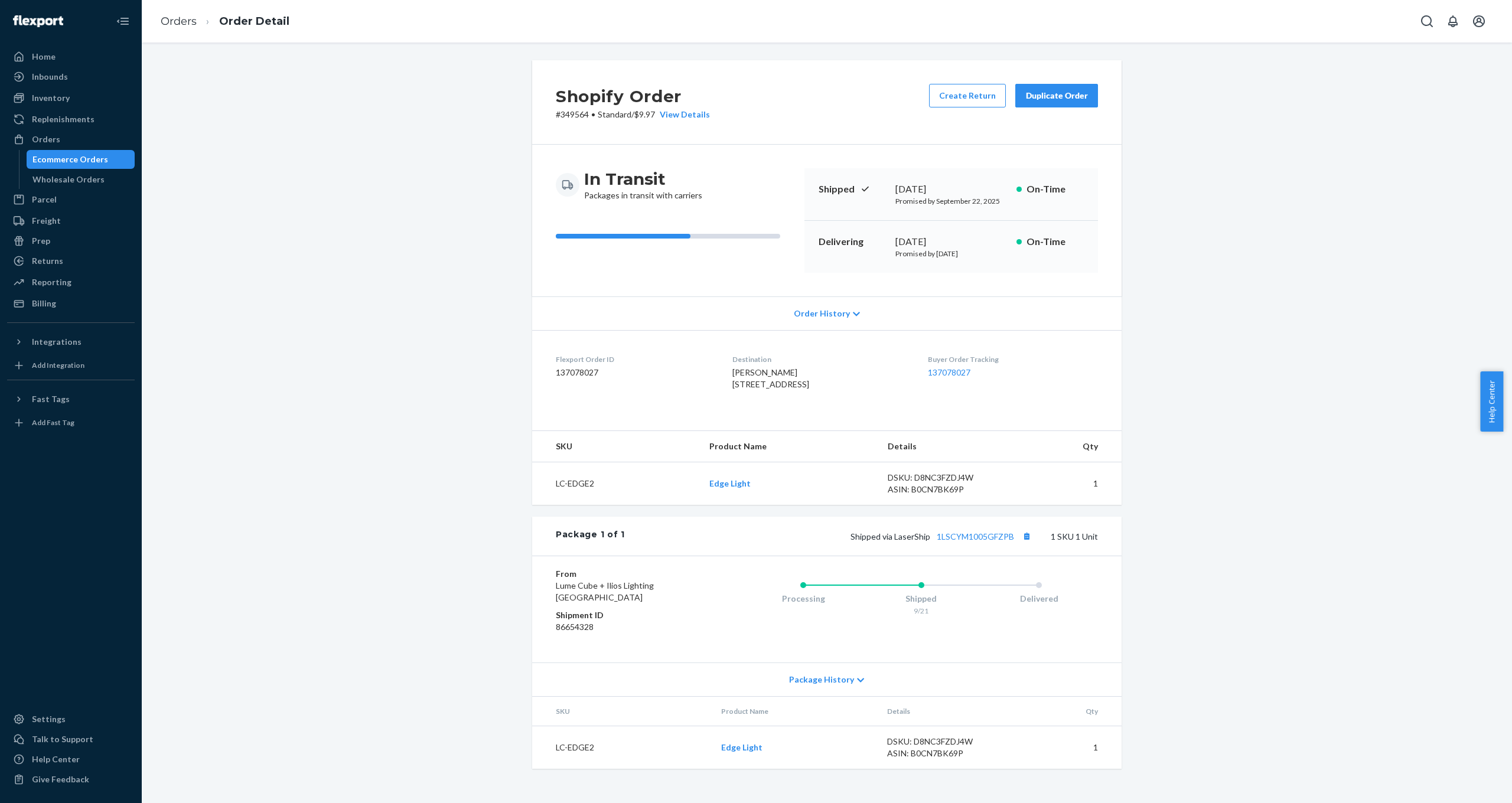
scroll to position [3, 0]
click at [975, 541] on link "1LSCYM1005GFZPB" at bounding box center [975, 536] width 77 height 10
click at [99, 157] on div "Ecommerce Orders" at bounding box center [70, 159] width 76 height 12
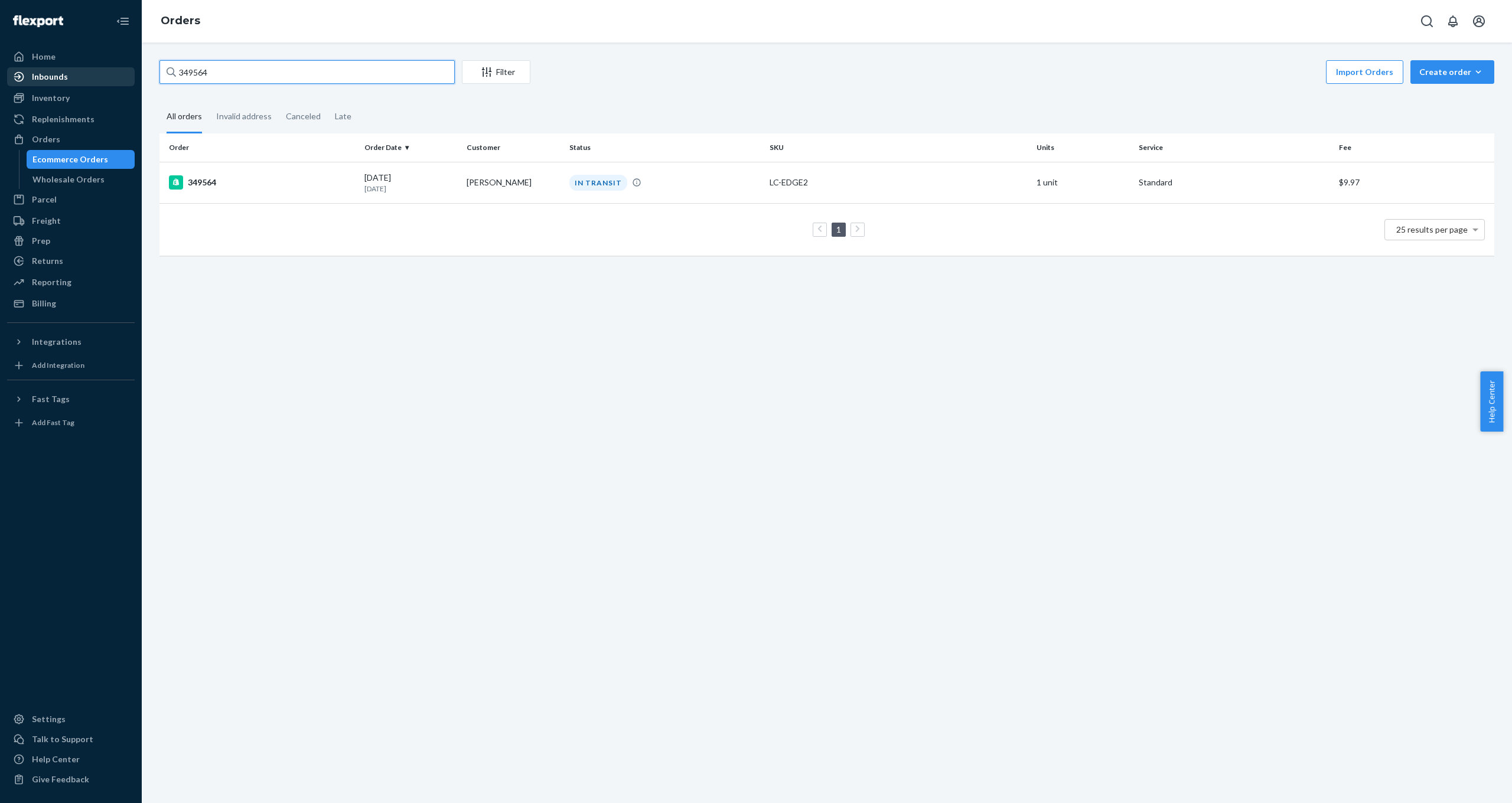
drag, startPoint x: 225, startPoint y: 70, endPoint x: 119, endPoint y: 74, distance: 106.1
click at [119, 74] on div "Home Inbounds Shipping Plans Problems Inventory Products Replenishments Orders …" at bounding box center [756, 402] width 1512 height 803
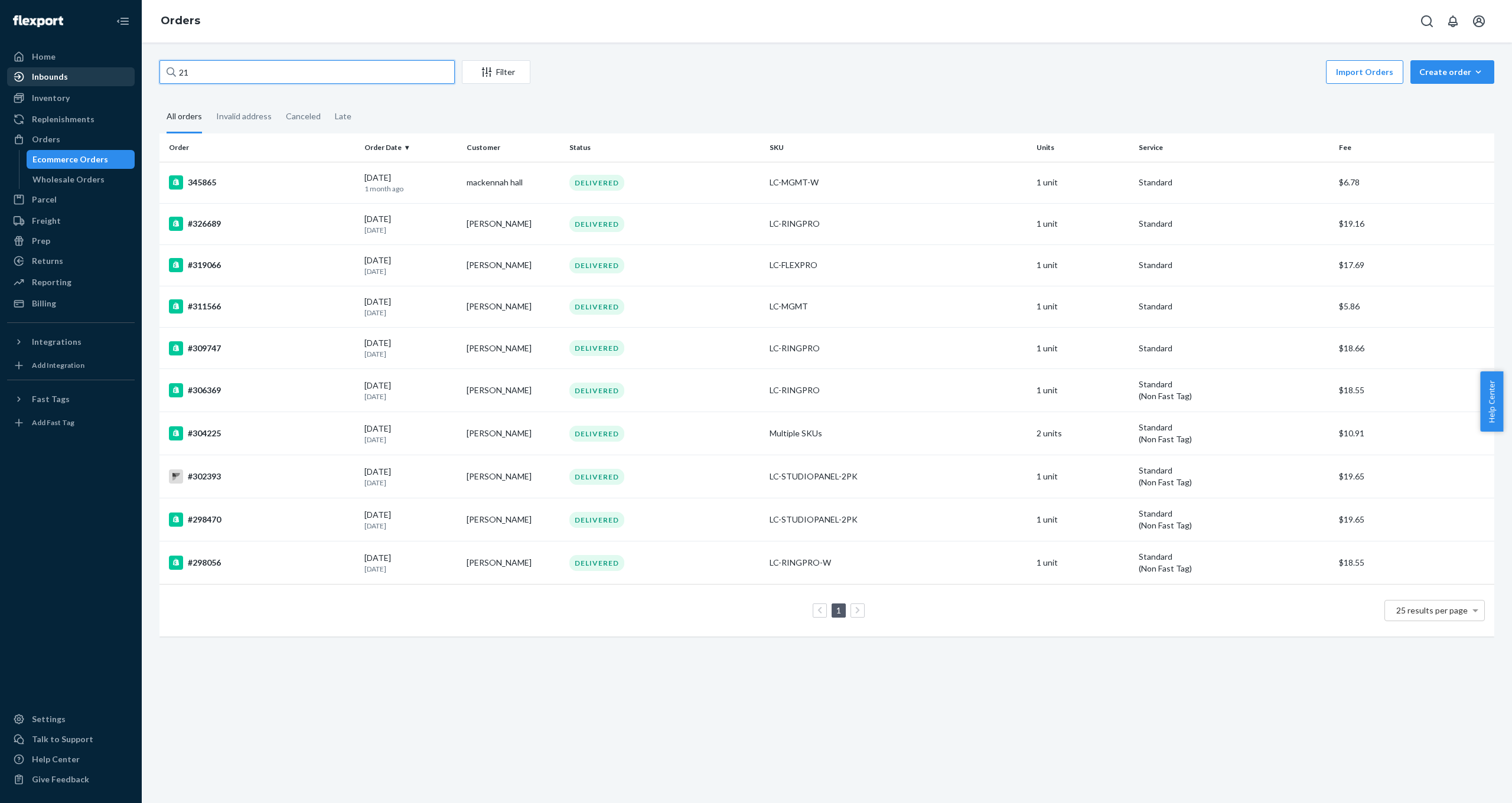
type input "2"
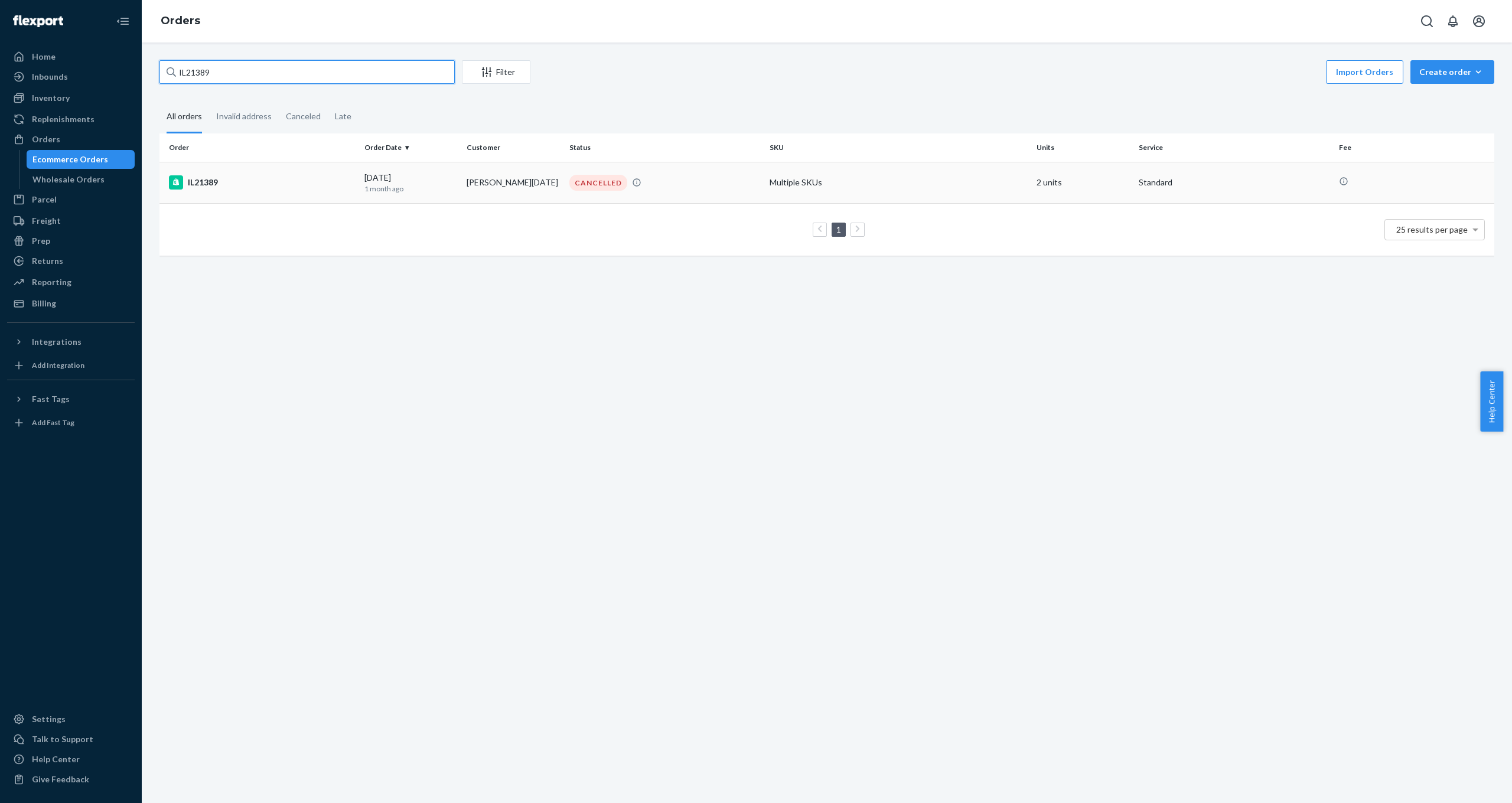
type input "IL21389"
click at [212, 183] on div "IL21389" at bounding box center [262, 182] width 186 height 14
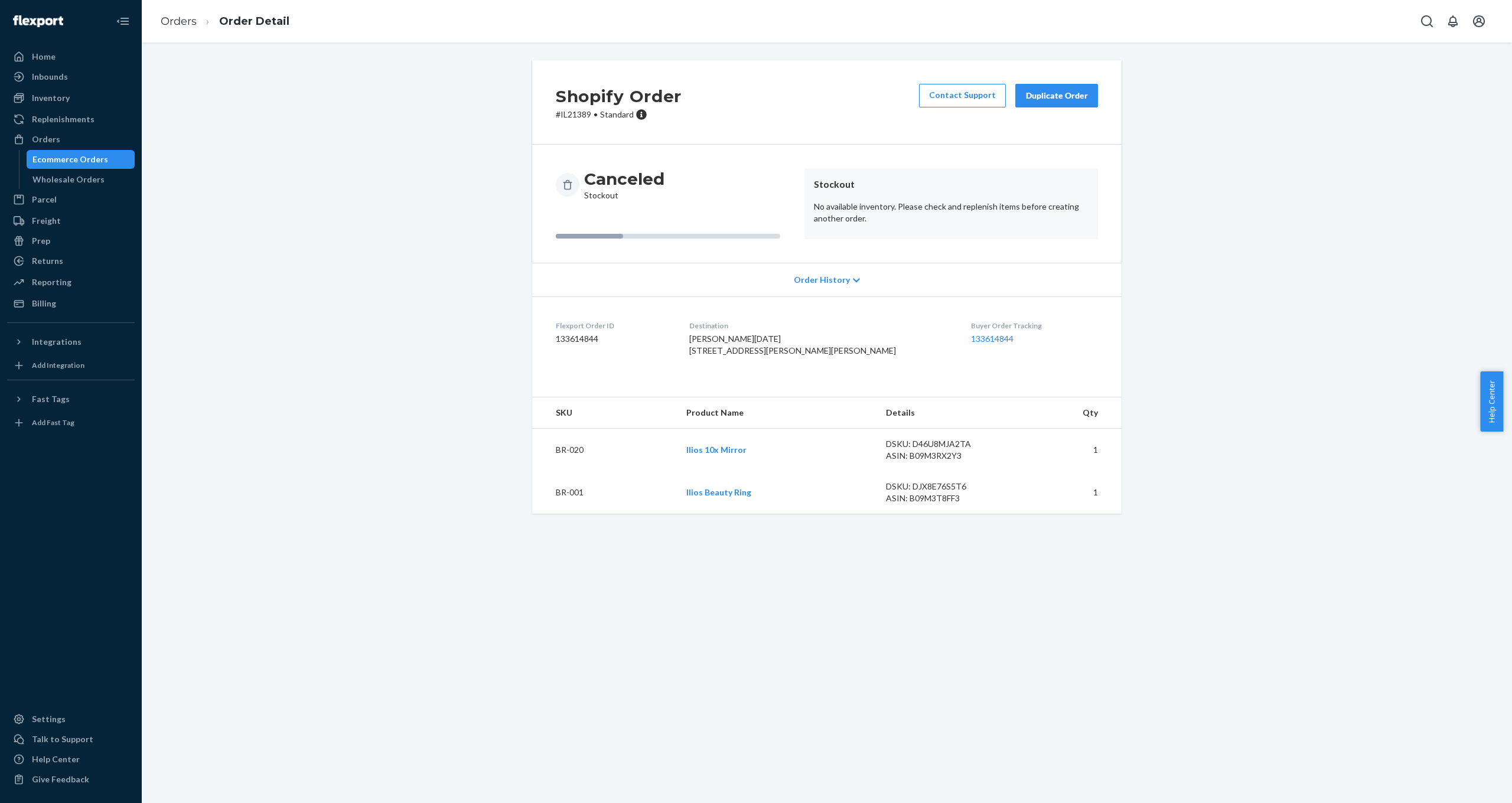
click at [430, 220] on div "Shopify Order # IL21389 • Standard Contact Support Duplicate Order Canceled Sto…" at bounding box center [826, 294] width 1352 height 467
click at [177, 25] on link "Orders" at bounding box center [178, 22] width 36 height 13
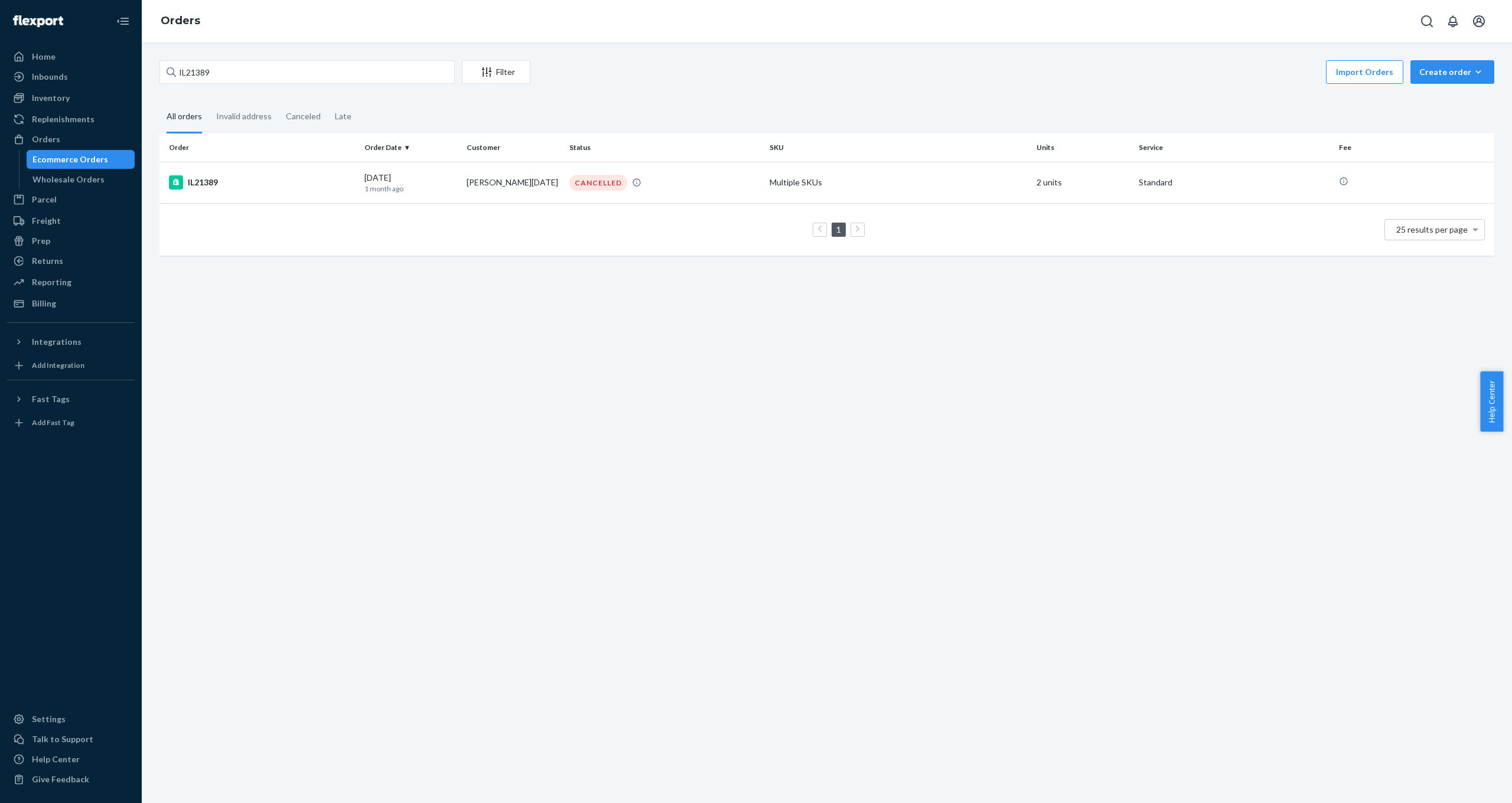
click at [1024, 1] on div "Orders" at bounding box center [827, 21] width 1370 height 42
